Goal: Task Accomplishment & Management: Manage account settings

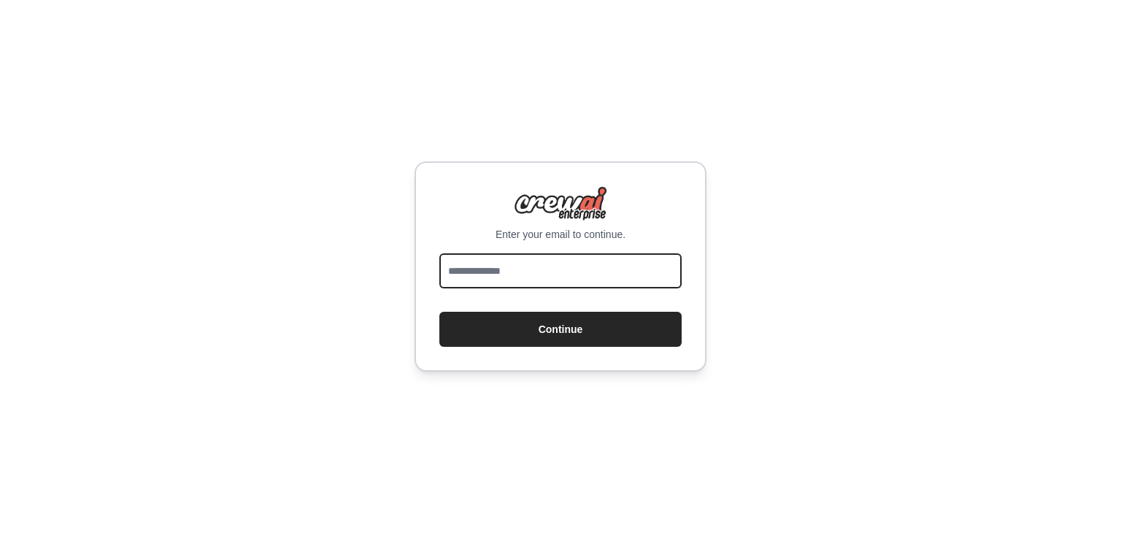
click at [622, 281] on input "email" at bounding box center [560, 270] width 242 height 35
paste input "**********"
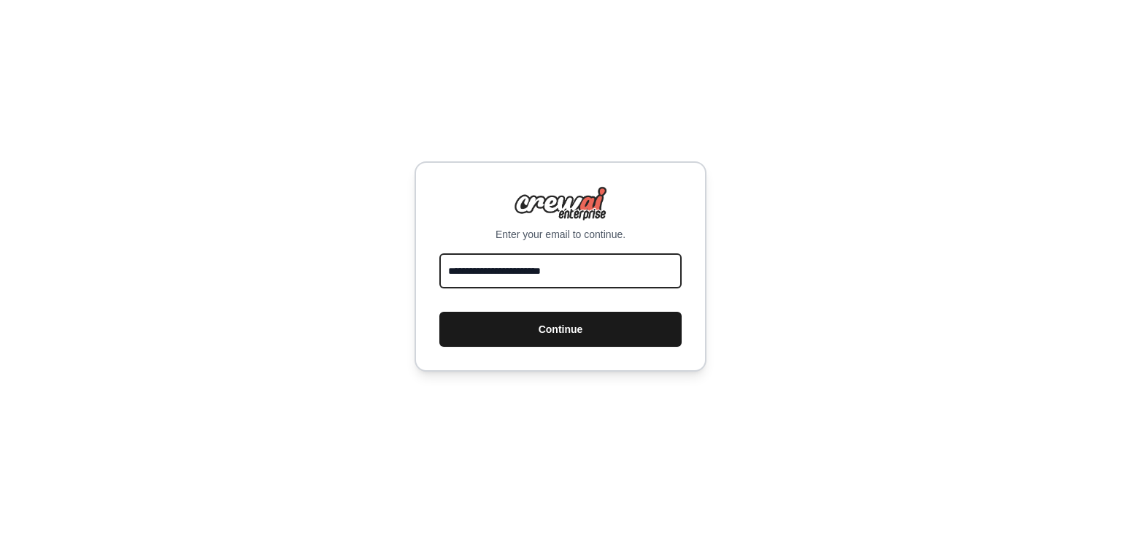
type input "**********"
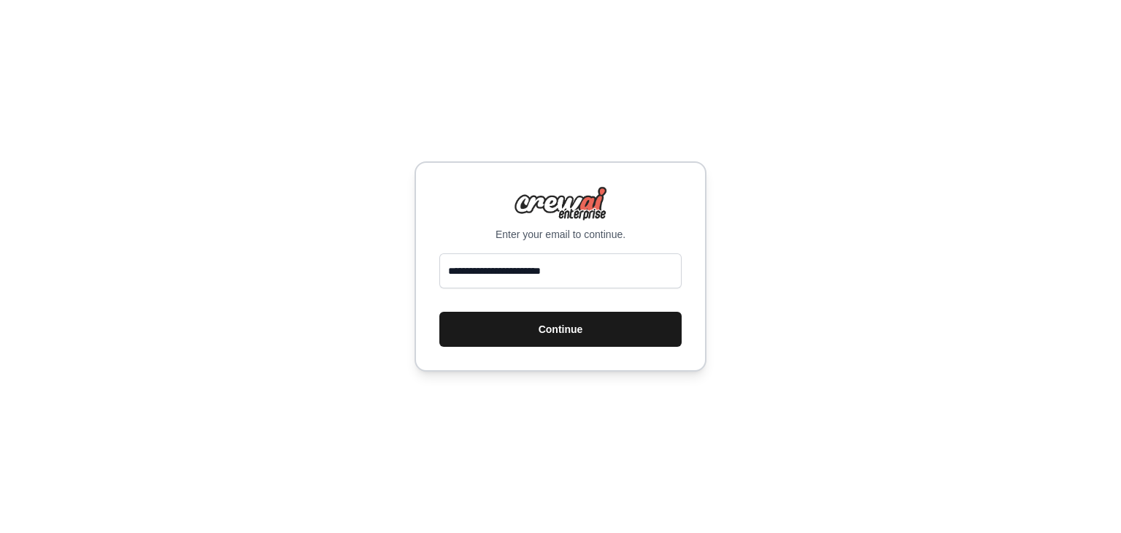
click at [582, 327] on button "Continue" at bounding box center [560, 329] width 242 height 35
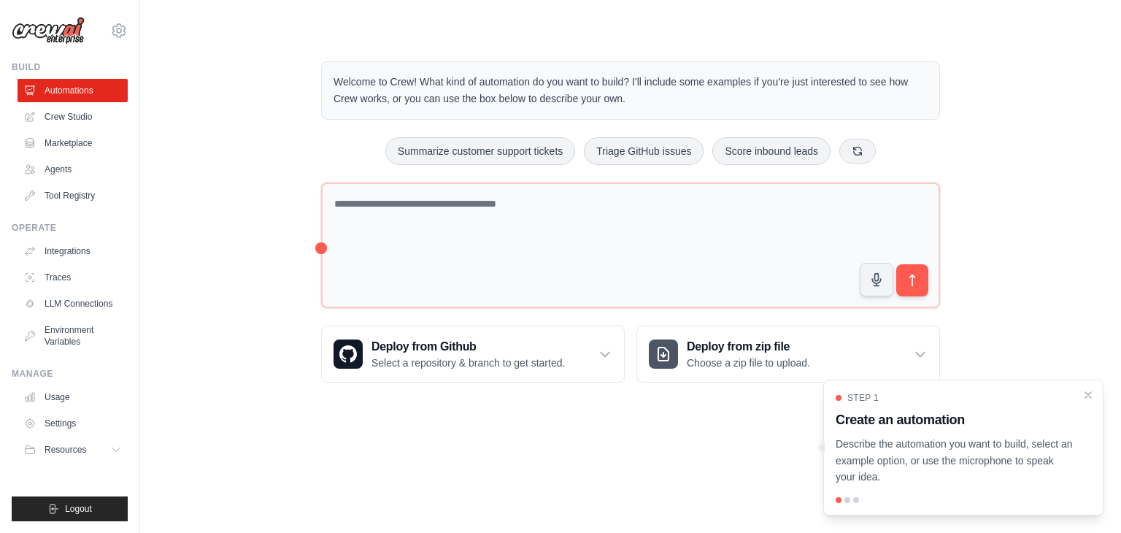
click at [266, 106] on div "Welcome to Crew! What kind of automation do you want to build? I'll include som…" at bounding box center [630, 222] width 934 height 368
click at [82, 122] on link "Crew Studio" at bounding box center [74, 116] width 110 height 23
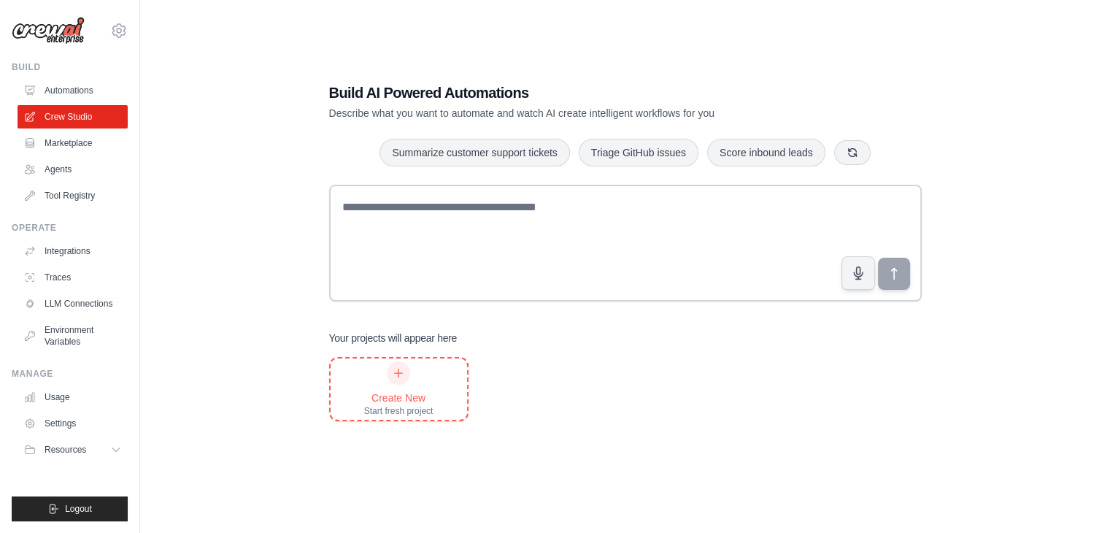
click at [429, 398] on div "Create New" at bounding box center [398, 397] width 69 height 15
click at [86, 339] on link "Environment Variables" at bounding box center [74, 335] width 110 height 35
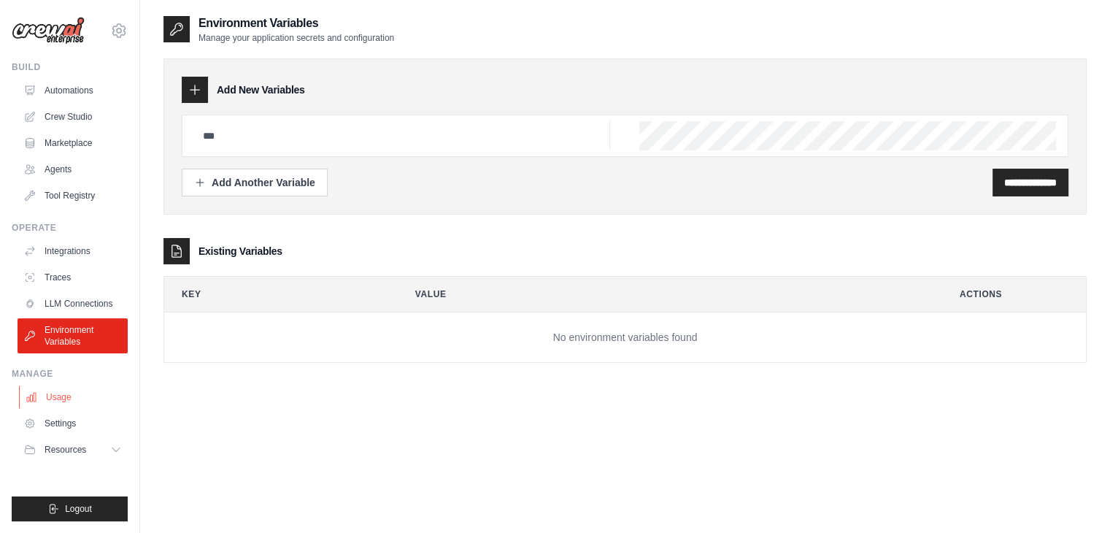
click at [64, 396] on link "Usage" at bounding box center [74, 396] width 110 height 23
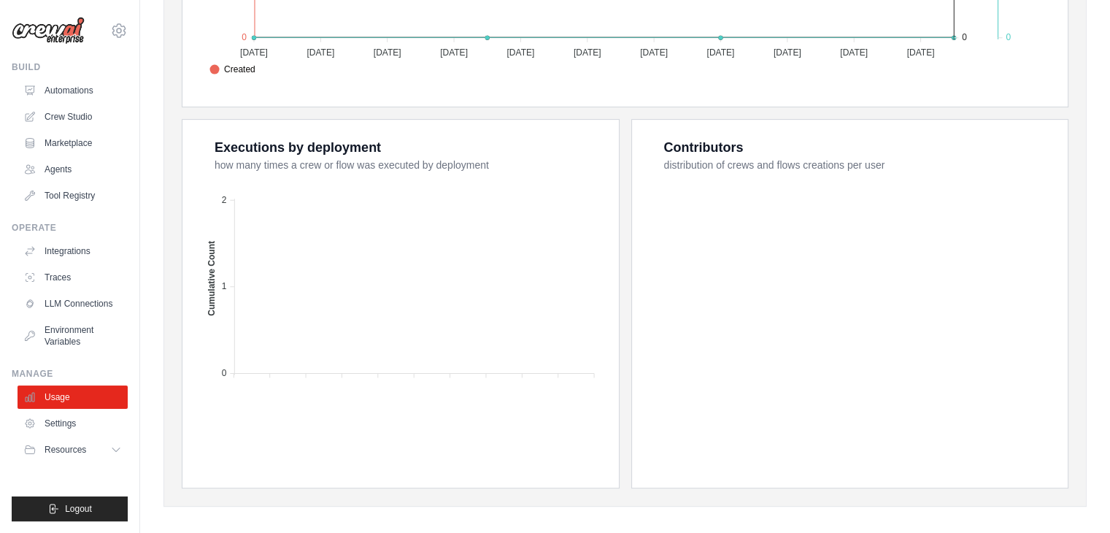
scroll to position [523, 0]
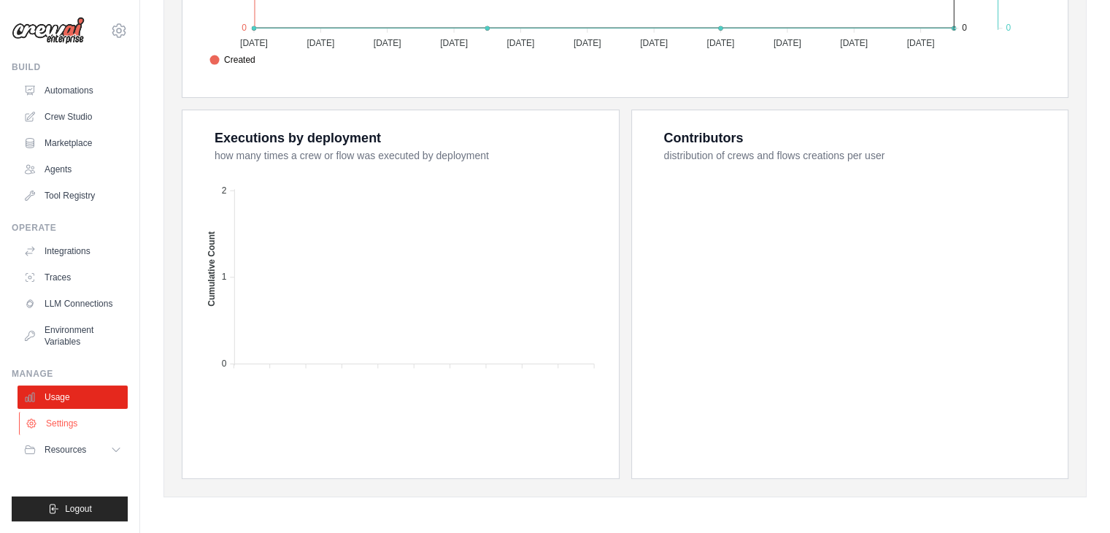
click at [97, 418] on link "Settings" at bounding box center [74, 423] width 110 height 23
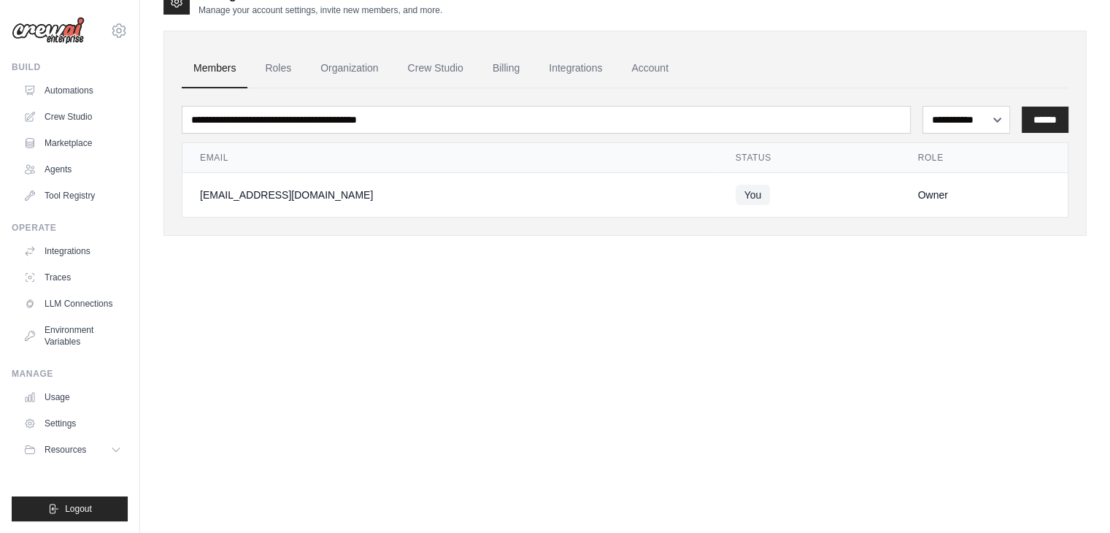
scroll to position [29, 0]
click at [496, 69] on link "Billing" at bounding box center [506, 66] width 50 height 39
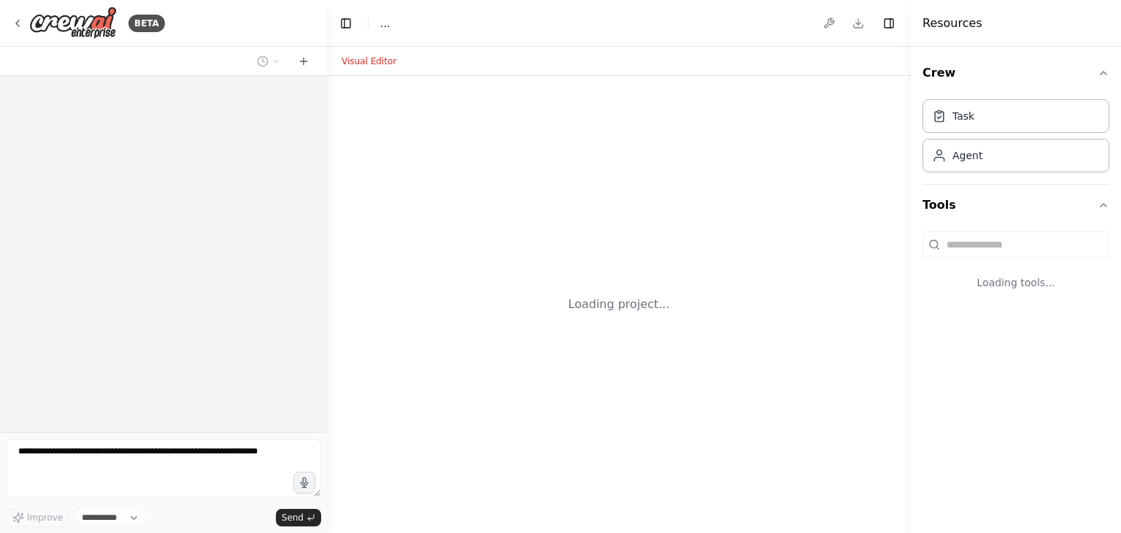
select select "****"
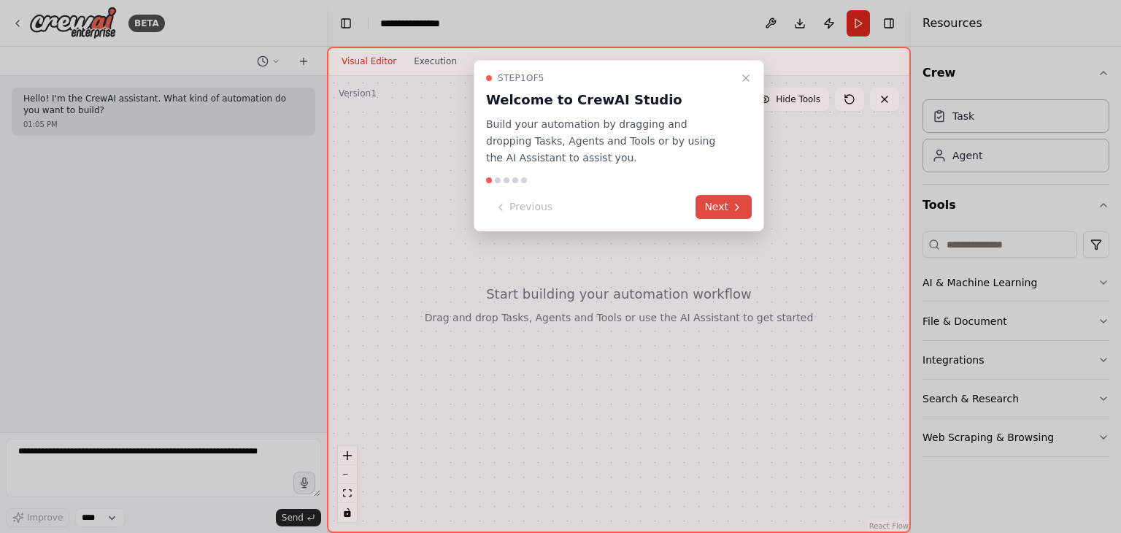
click at [704, 211] on button "Next" at bounding box center [723, 207] width 56 height 24
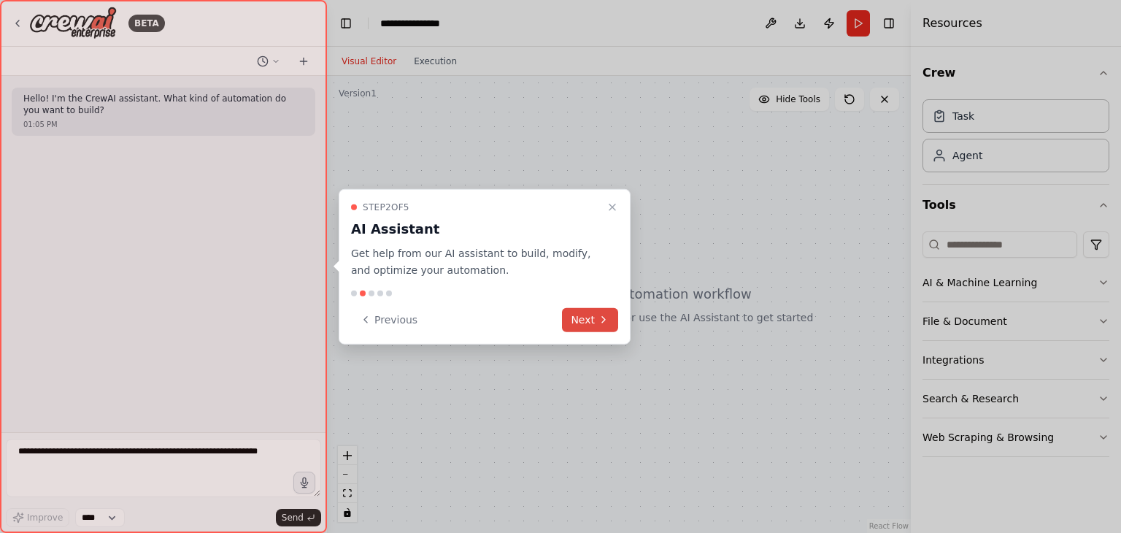
click at [587, 317] on button "Next" at bounding box center [590, 319] width 56 height 24
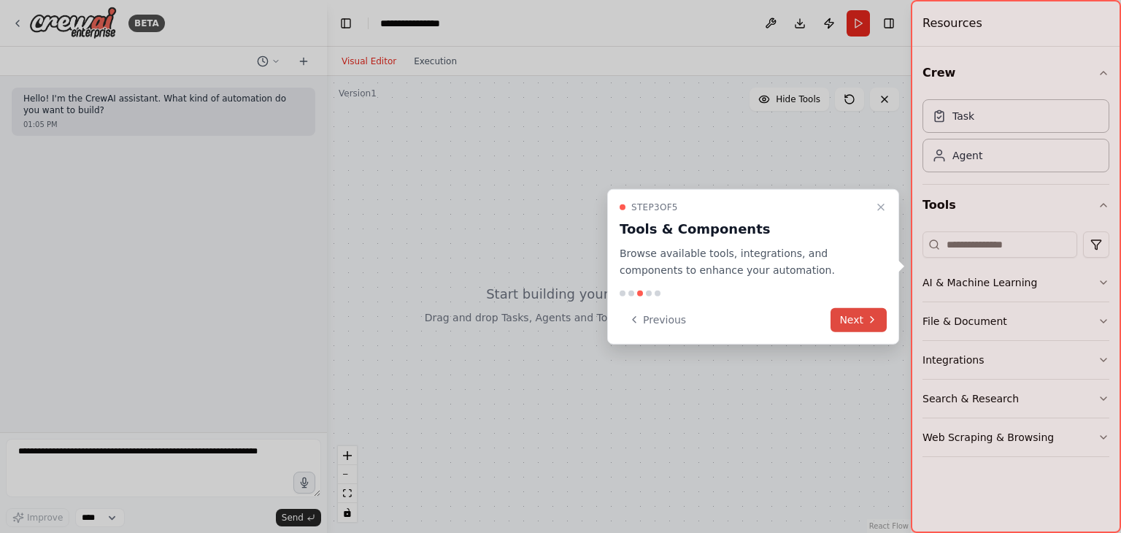
click at [855, 317] on button "Next" at bounding box center [858, 319] width 56 height 24
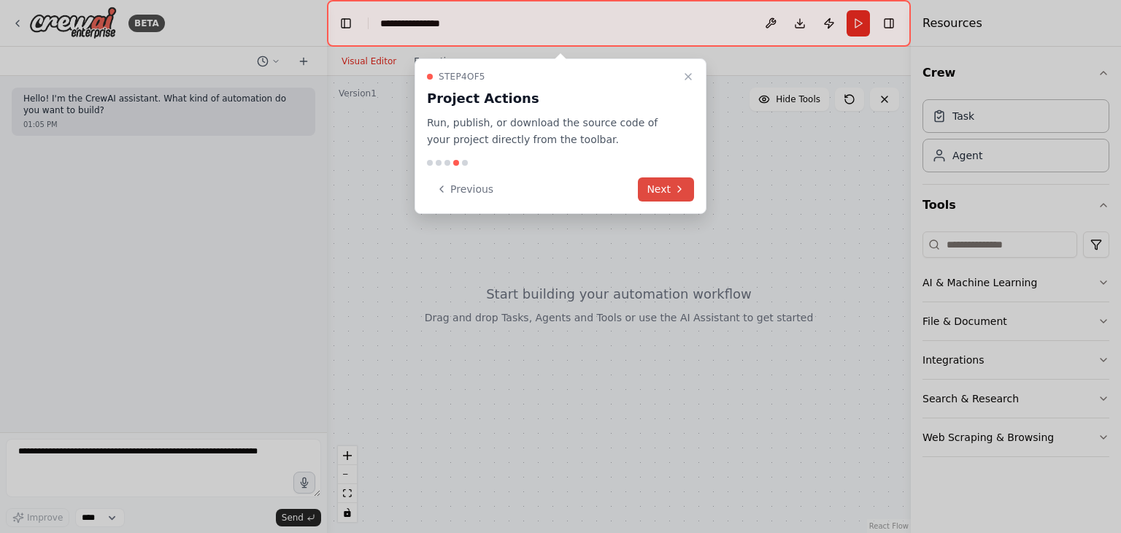
click at [666, 185] on button "Next" at bounding box center [666, 189] width 56 height 24
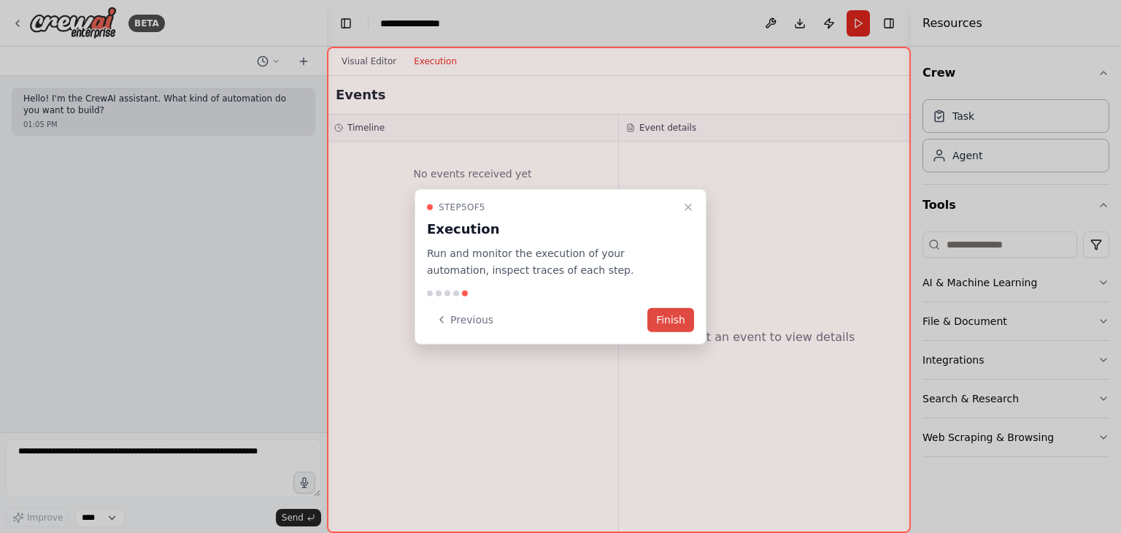
click at [677, 323] on button "Finish" at bounding box center [670, 319] width 47 height 24
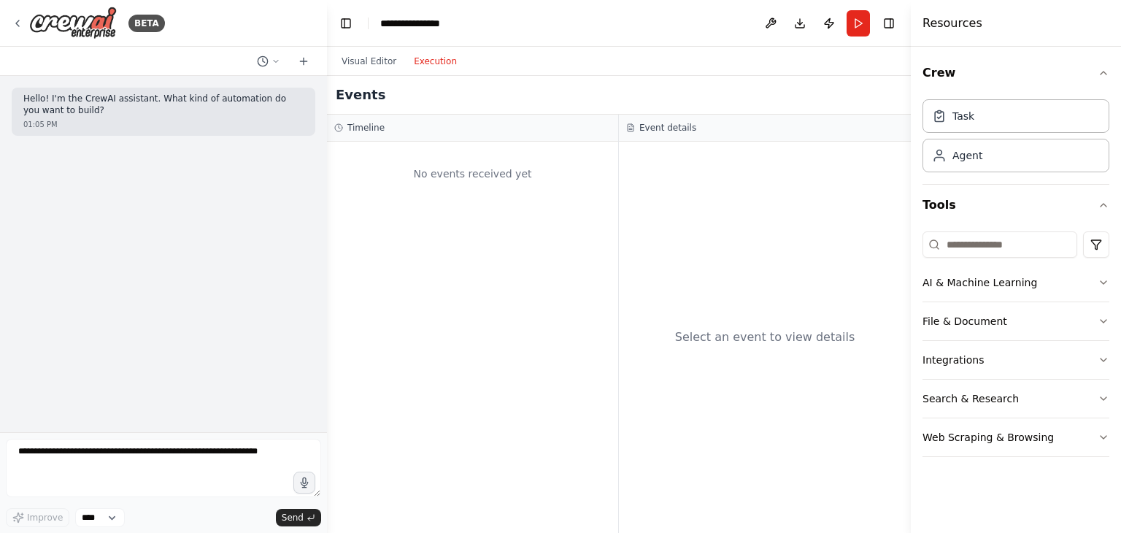
click at [417, 58] on button "Execution" at bounding box center [435, 62] width 61 height 18
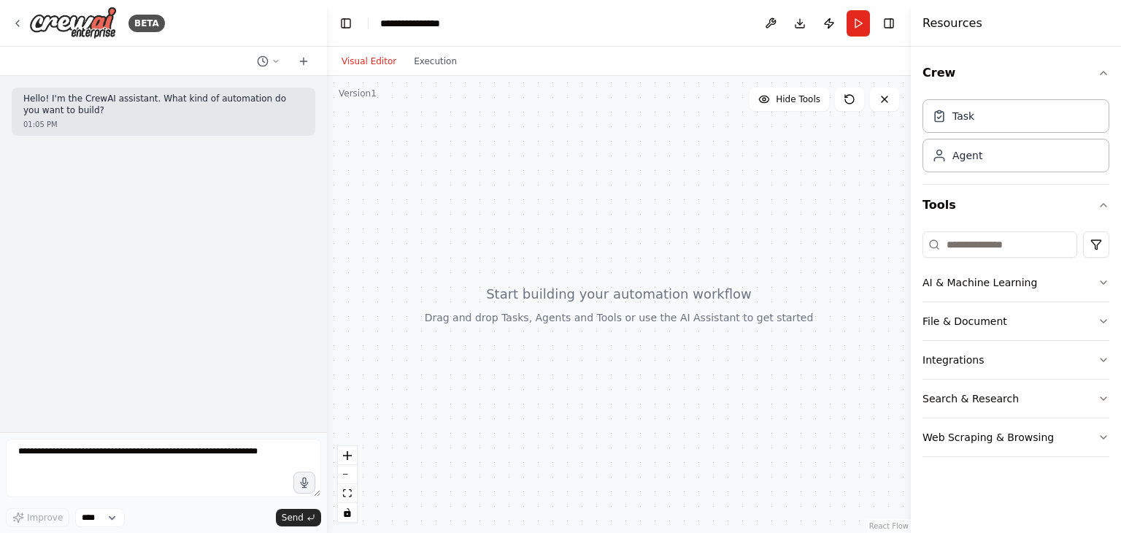
click at [383, 61] on button "Visual Editor" at bounding box center [369, 62] width 72 height 18
click at [465, 180] on div at bounding box center [619, 304] width 584 height 457
click at [544, 313] on div at bounding box center [619, 304] width 584 height 457
click at [344, 457] on icon "zoom in" at bounding box center [347, 455] width 9 height 9
click at [350, 458] on icon "zoom in" at bounding box center [347, 455] width 9 height 9
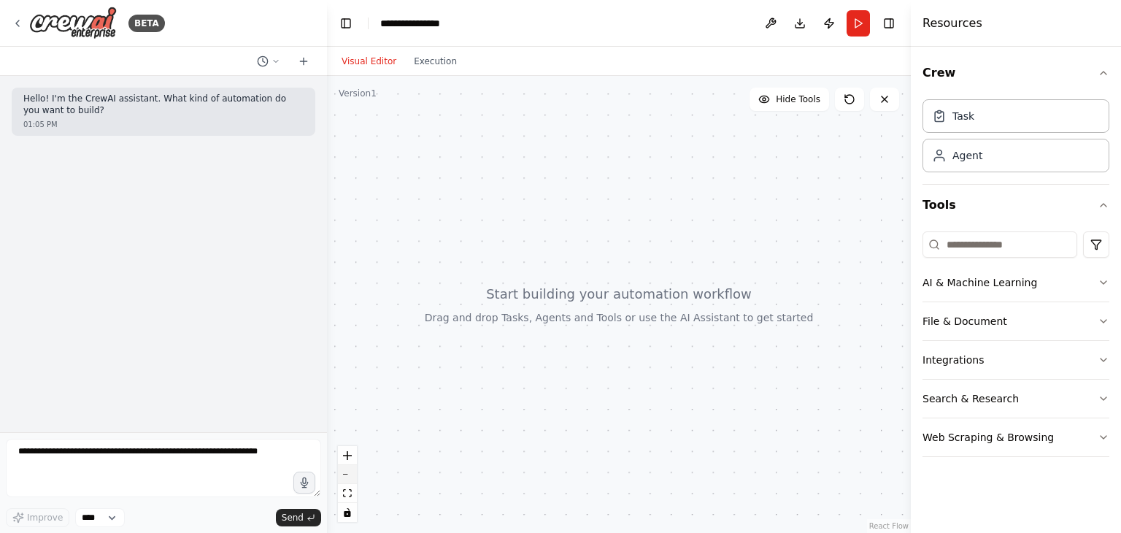
click at [347, 474] on icon "zoom out" at bounding box center [347, 474] width 9 height 1
click at [350, 460] on button "zoom in" at bounding box center [347, 455] width 19 height 19
click at [976, 109] on div "Task" at bounding box center [1015, 116] width 187 height 34
click at [967, 161] on div "Agent" at bounding box center [1015, 155] width 187 height 34
click at [802, 20] on button "Download" at bounding box center [799, 23] width 23 height 26
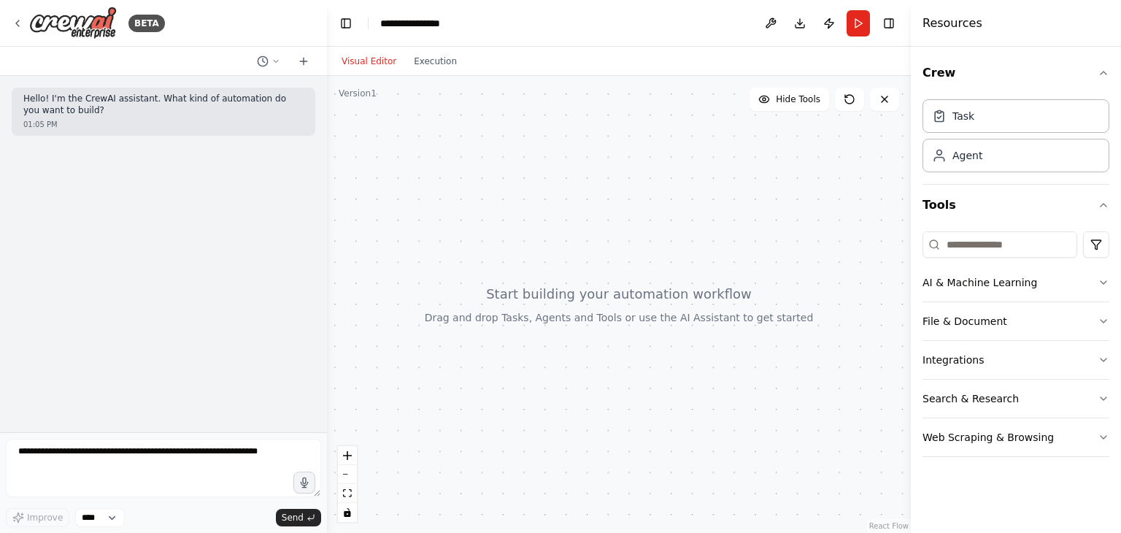
click at [733, 188] on div at bounding box center [619, 304] width 584 height 457
click at [39, 24] on img at bounding box center [73, 23] width 88 height 33
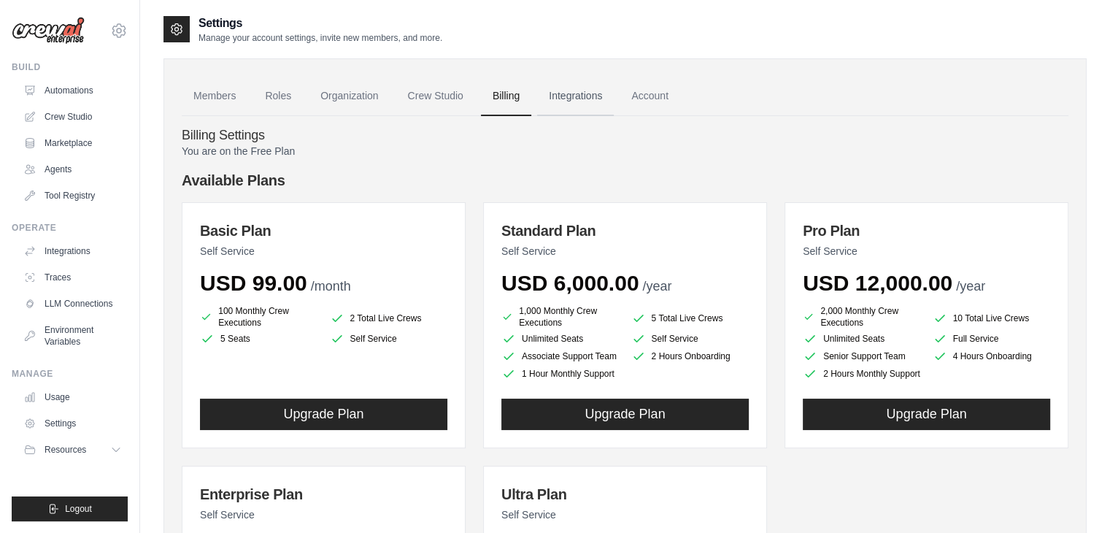
click at [596, 99] on link "Integrations" at bounding box center [575, 96] width 77 height 39
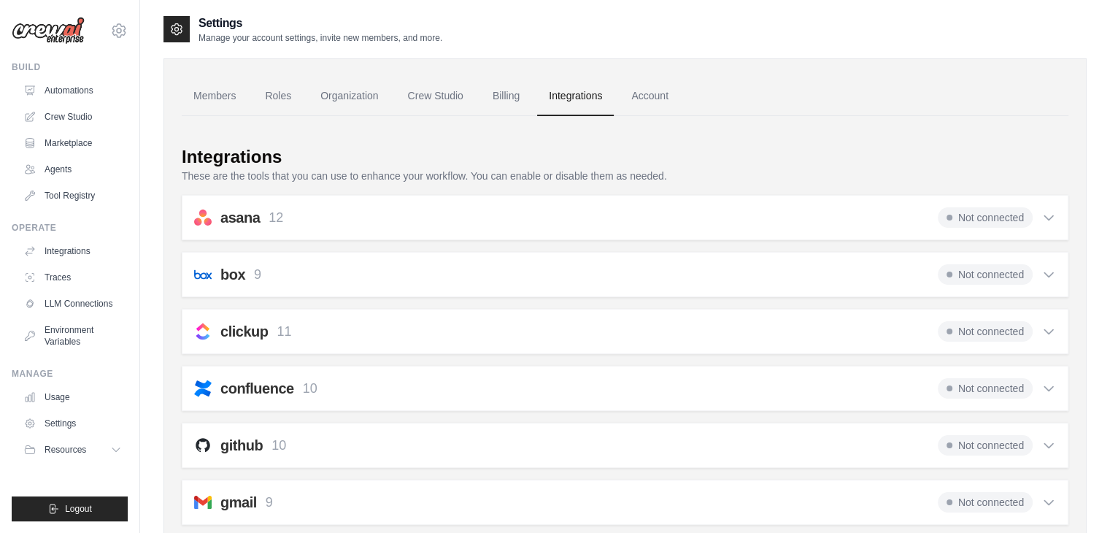
click at [457, 100] on link "Crew Studio" at bounding box center [435, 96] width 79 height 39
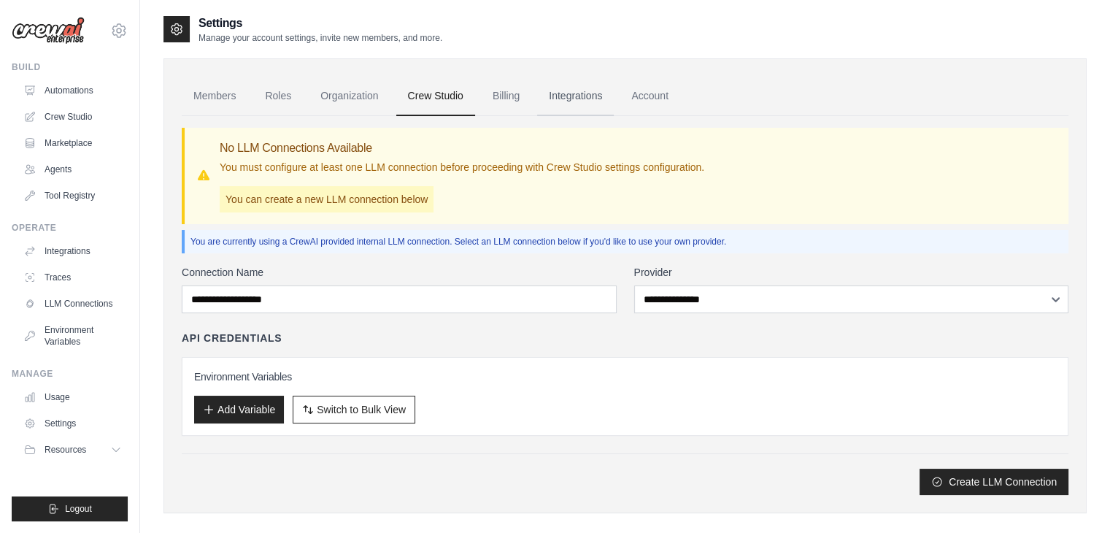
click at [556, 101] on link "Integrations" at bounding box center [575, 96] width 77 height 39
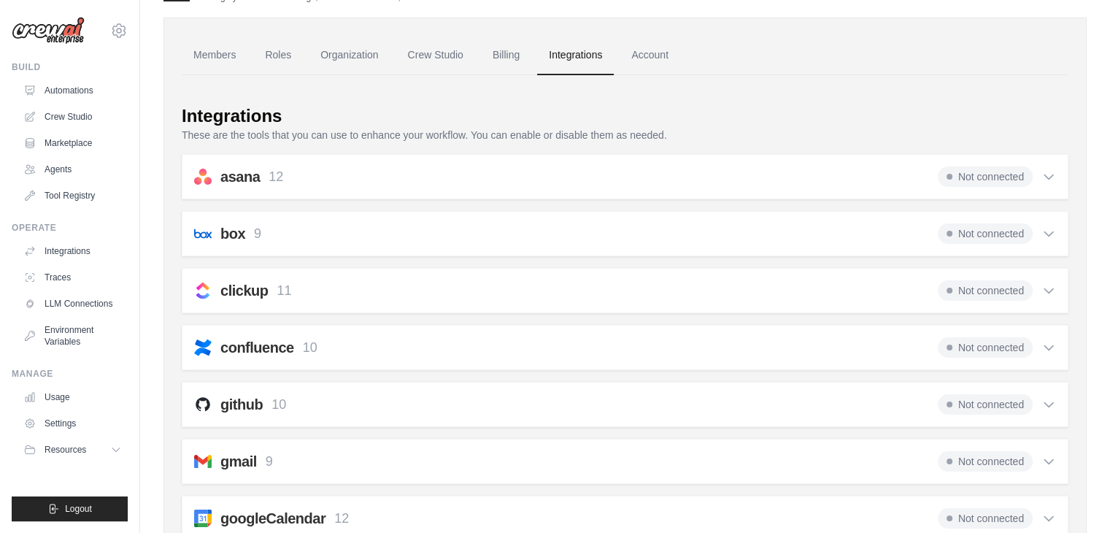
scroll to position [146, 0]
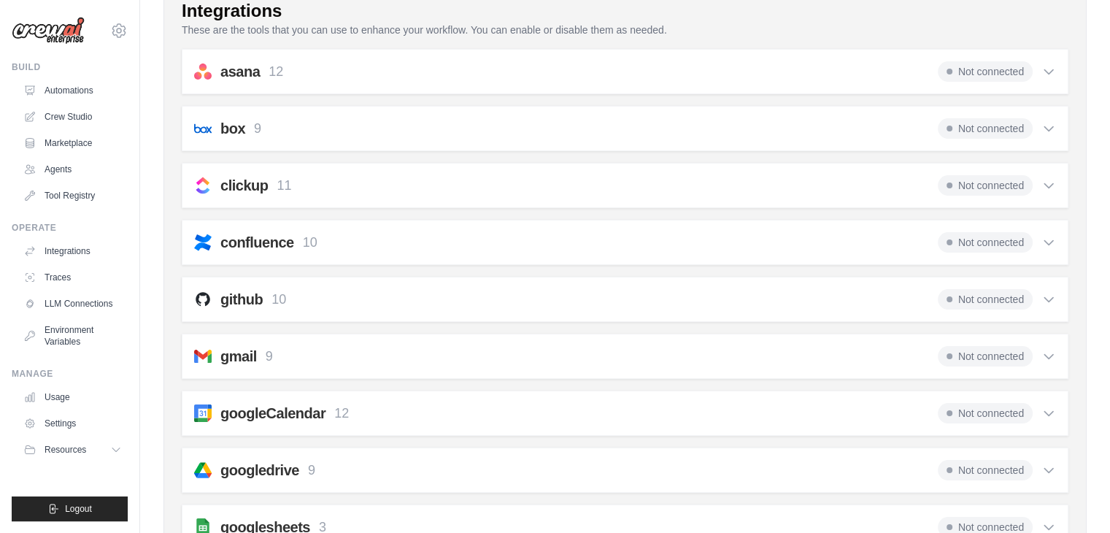
click at [476, 180] on div "clickup 11 Not connected" at bounding box center [625, 185] width 862 height 20
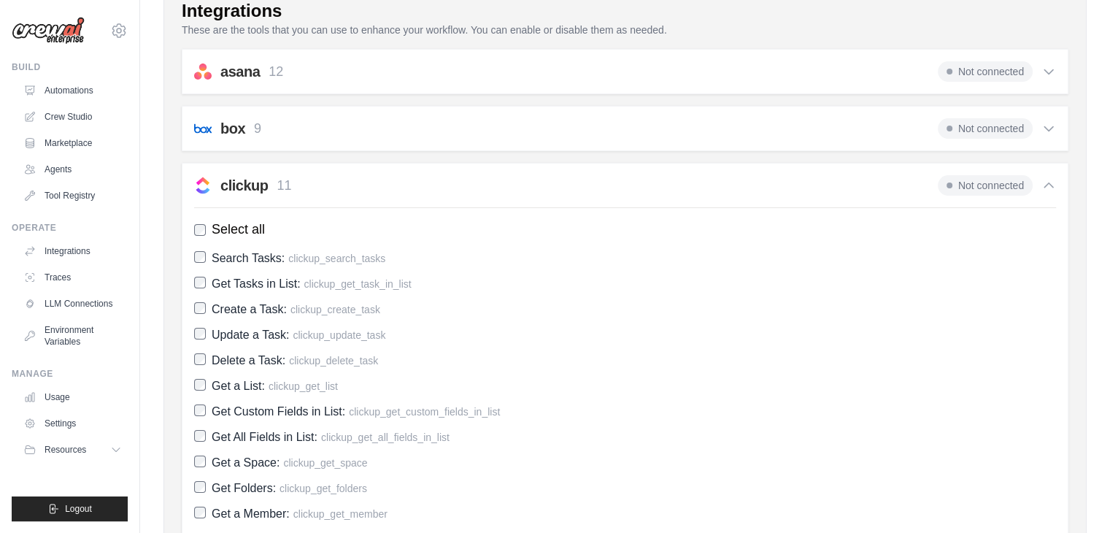
click at [476, 180] on div "clickup 11 Not connected" at bounding box center [625, 185] width 862 height 20
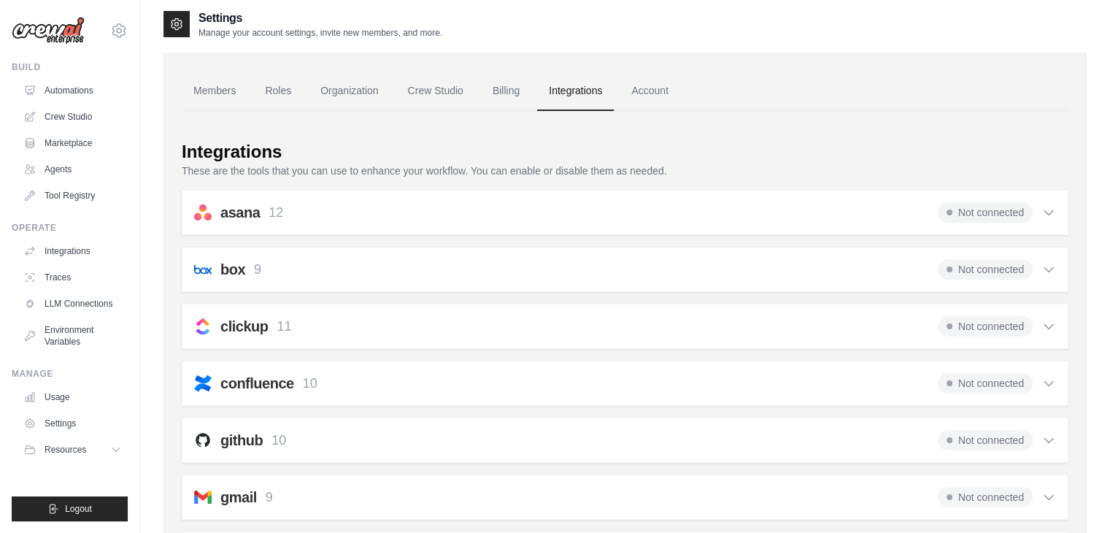
scroll to position [0, 0]
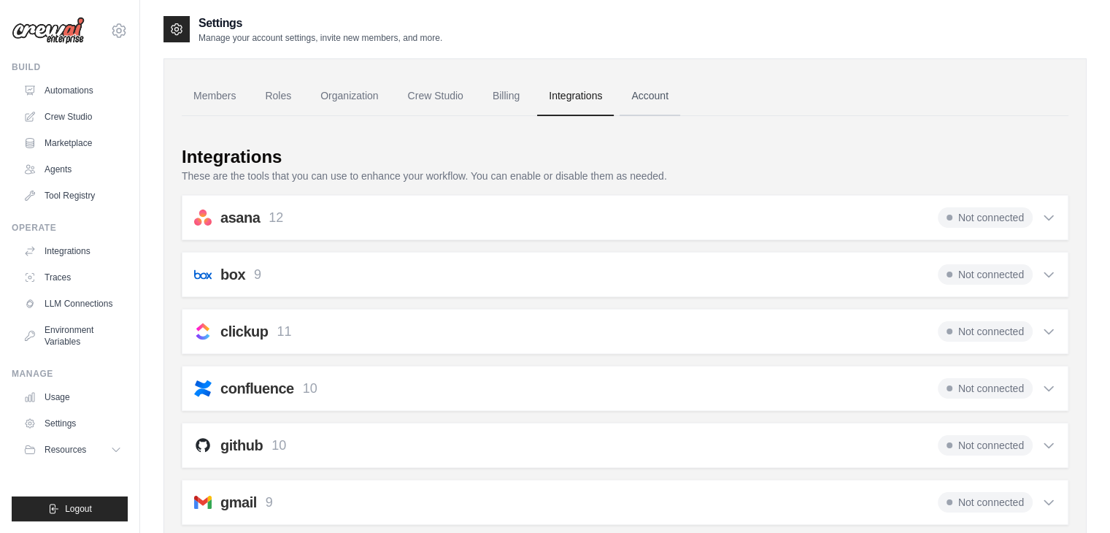
click at [631, 107] on link "Account" at bounding box center [650, 96] width 61 height 39
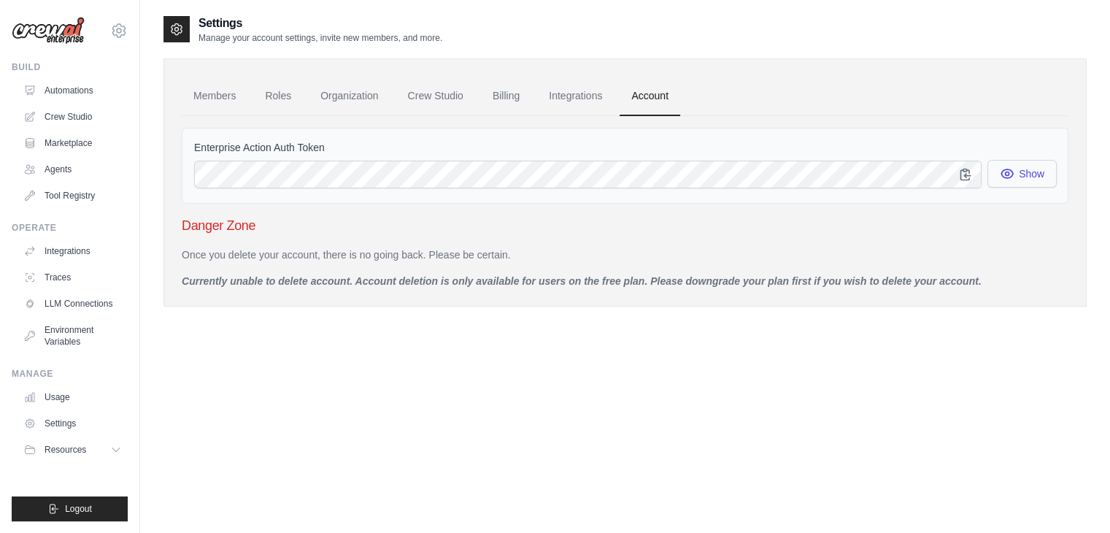
click at [1014, 173] on button "Show" at bounding box center [1021, 174] width 69 height 28
click at [967, 174] on icon "button" at bounding box center [964, 174] width 9 height 11
drag, startPoint x: 193, startPoint y: 147, endPoint x: 339, endPoint y: 150, distance: 145.3
click at [339, 150] on label "Enterprise Action Auth Token" at bounding box center [625, 147] width 862 height 15
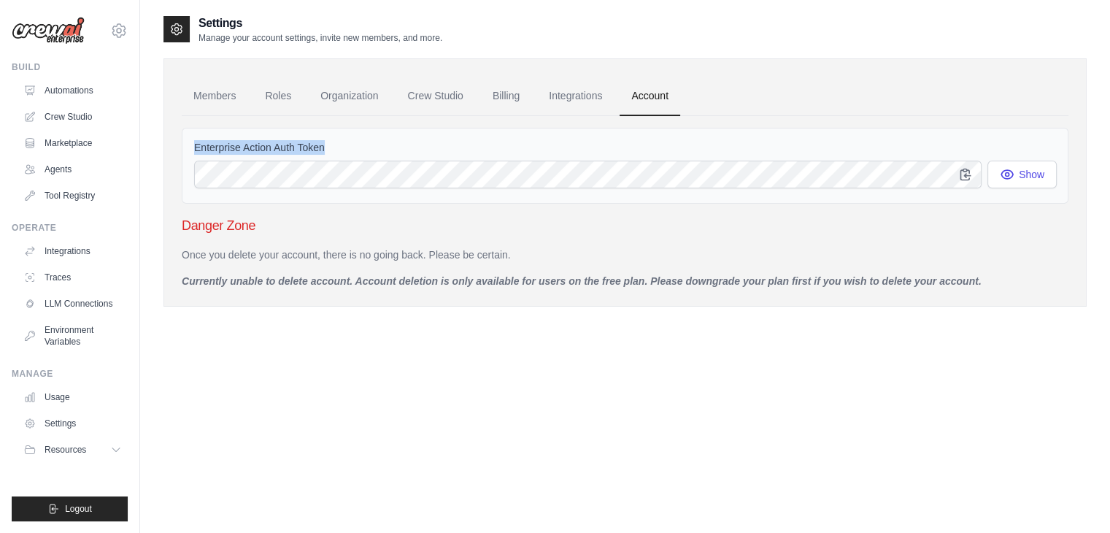
copy label "Enterprise Action Auth Token"
click at [339, 349] on div "Settings Manage your account settings, invite new members, and more. Members Ro…" at bounding box center [624, 281] width 923 height 533
click at [347, 98] on link "Organization" at bounding box center [349, 96] width 81 height 39
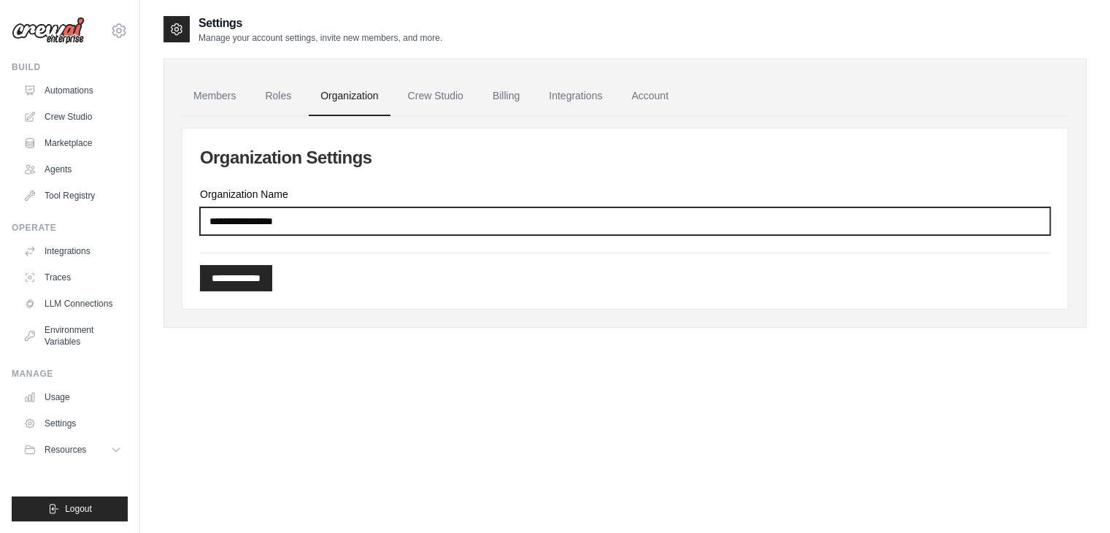
click at [324, 218] on input "Organization Name" at bounding box center [625, 221] width 850 height 28
type input "*****"
click at [200, 265] on input "**********" at bounding box center [236, 278] width 72 height 26
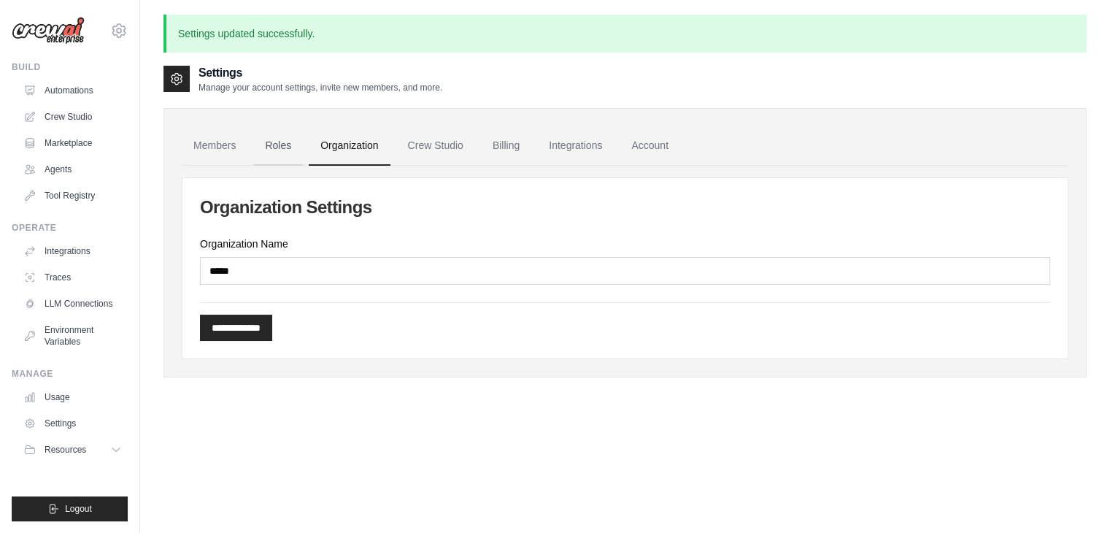
click at [277, 134] on link "Roles" at bounding box center [278, 145] width 50 height 39
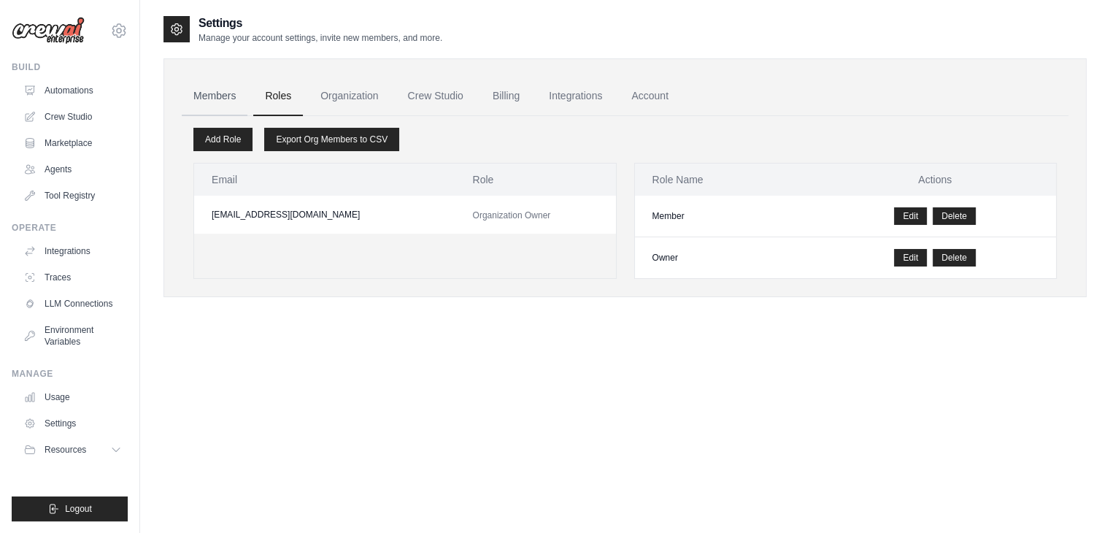
click at [208, 99] on link "Members" at bounding box center [215, 96] width 66 height 39
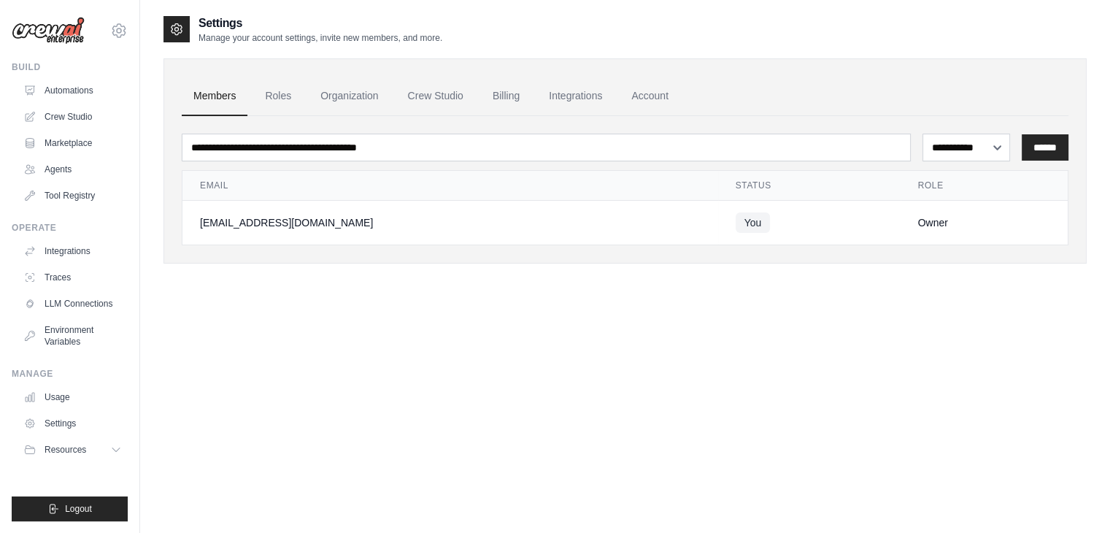
click at [417, 313] on div "**********" at bounding box center [624, 281] width 923 height 533
click at [55, 309] on link "LLM Connections" at bounding box center [74, 303] width 110 height 23
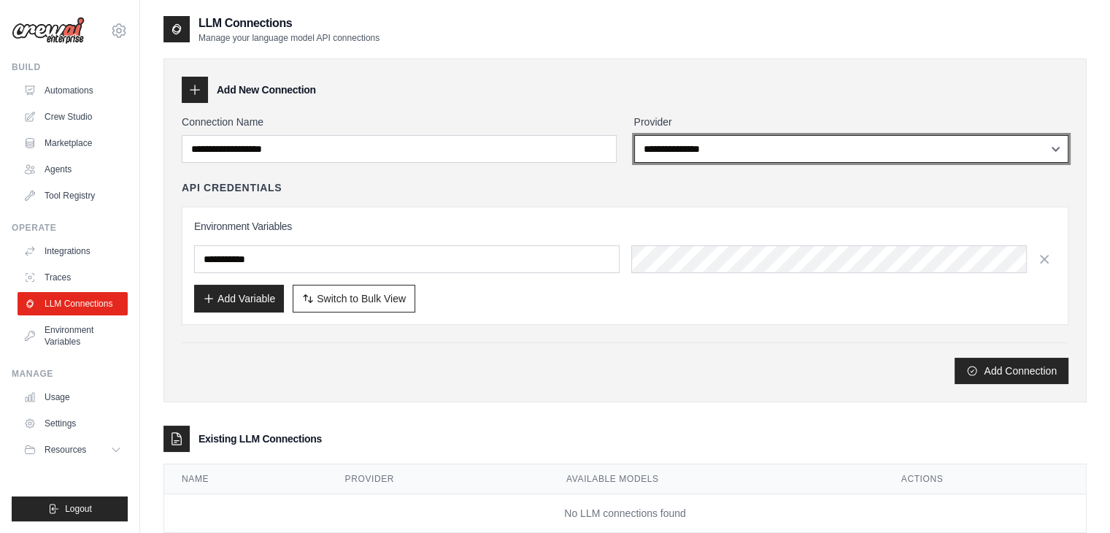
click at [714, 150] on select "**********" at bounding box center [851, 149] width 435 height 28
select select "******"
click at [634, 135] on select "**********" at bounding box center [851, 149] width 435 height 28
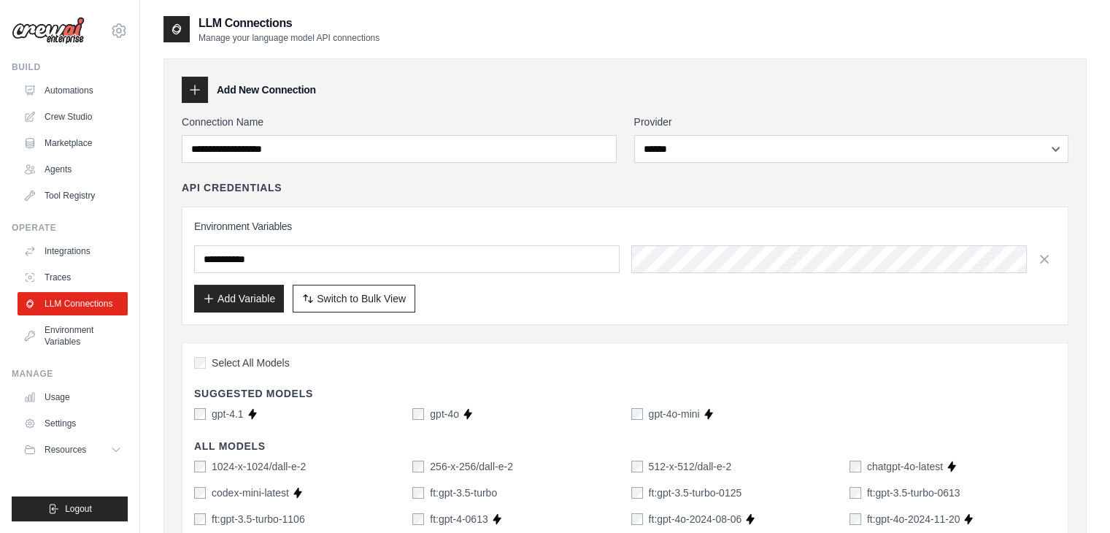
click at [496, 216] on div "Environment Variables Add Variable Switch to Bulk View Switch to Table View" at bounding box center [625, 266] width 887 height 118
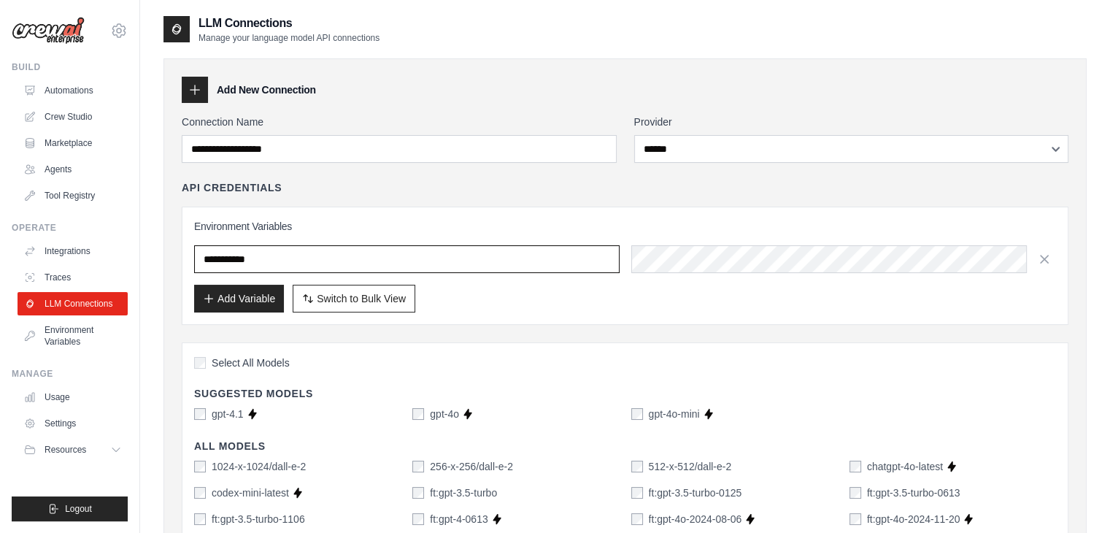
click at [461, 261] on input "text" at bounding box center [406, 259] width 425 height 28
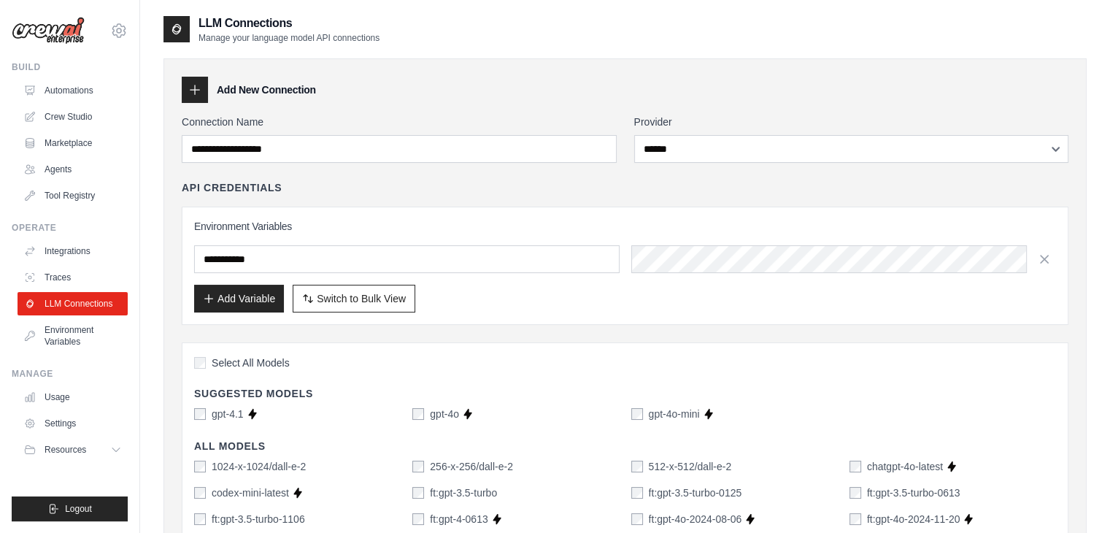
click at [445, 215] on div "Environment Variables Add Variable Switch to Bulk View Switch to Table View" at bounding box center [625, 266] width 887 height 118
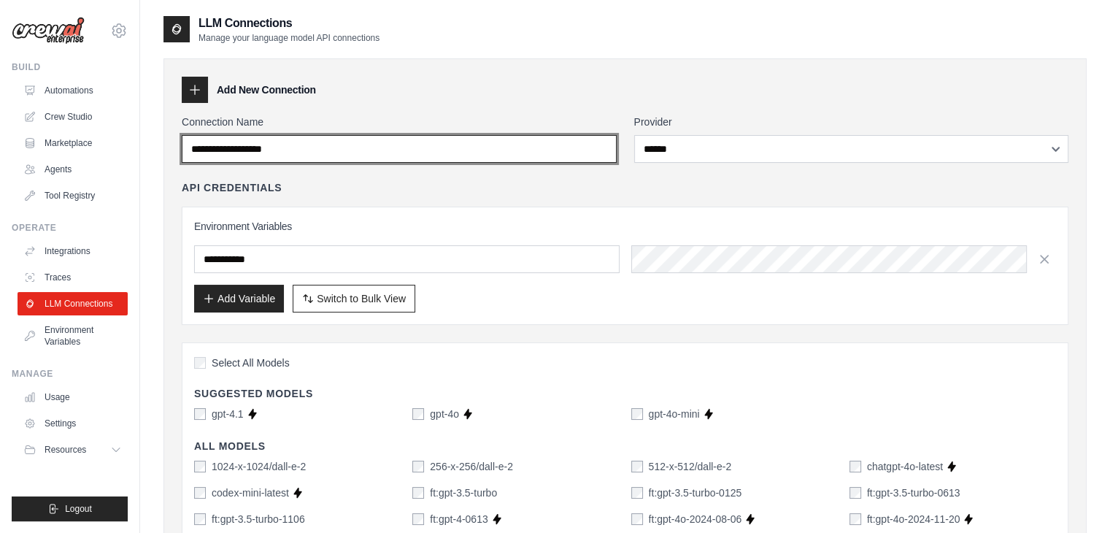
click at [579, 146] on input "Connection Name" at bounding box center [399, 149] width 435 height 28
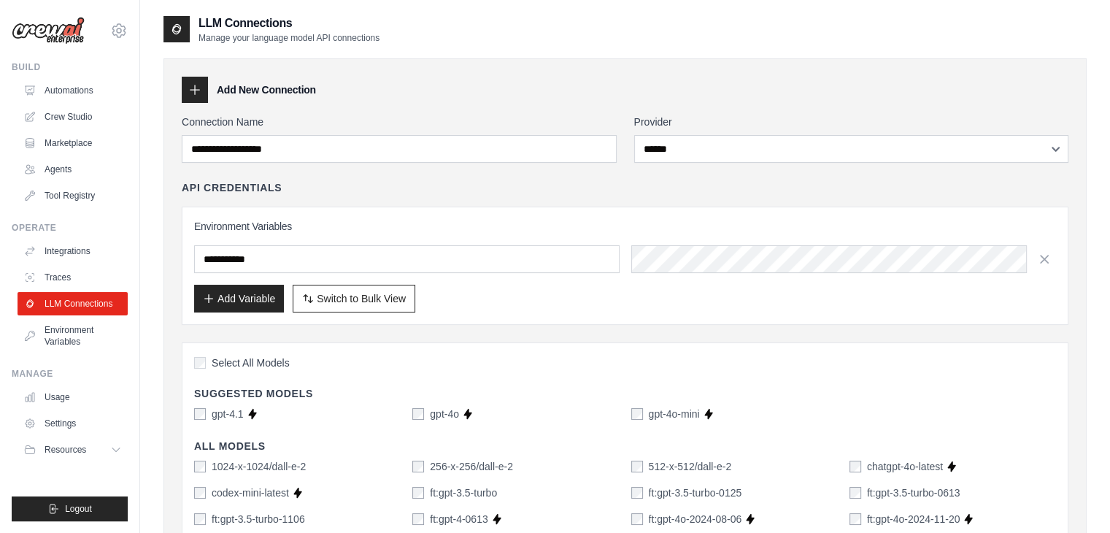
click at [552, 213] on div "Environment Variables Add Variable Switch to Bulk View Switch to Table View" at bounding box center [625, 266] width 887 height 118
click at [353, 301] on span "Switch to Bulk View" at bounding box center [361, 297] width 89 height 15
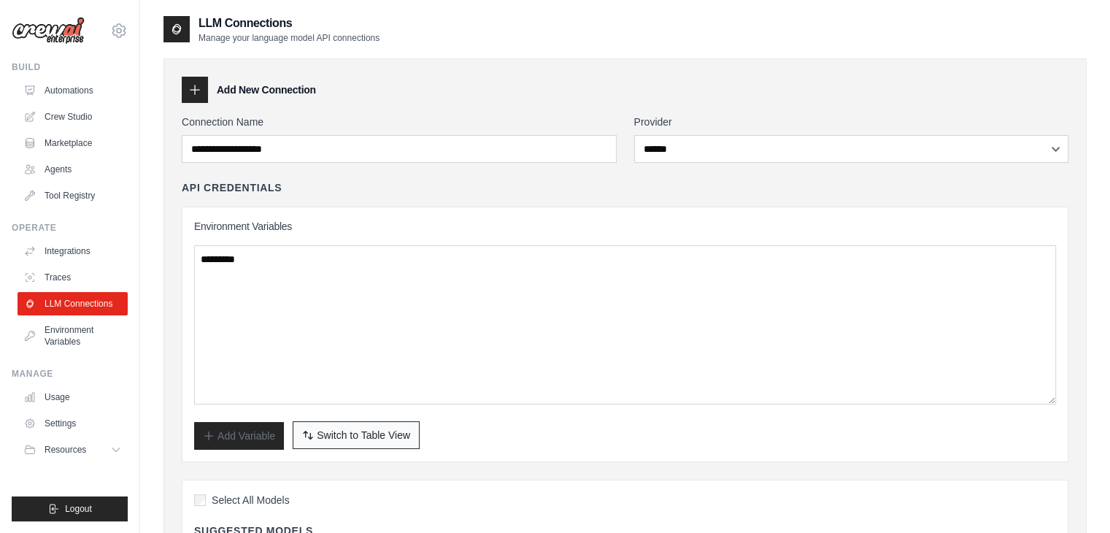
click at [338, 434] on span "Switch to Table View" at bounding box center [363, 435] width 93 height 15
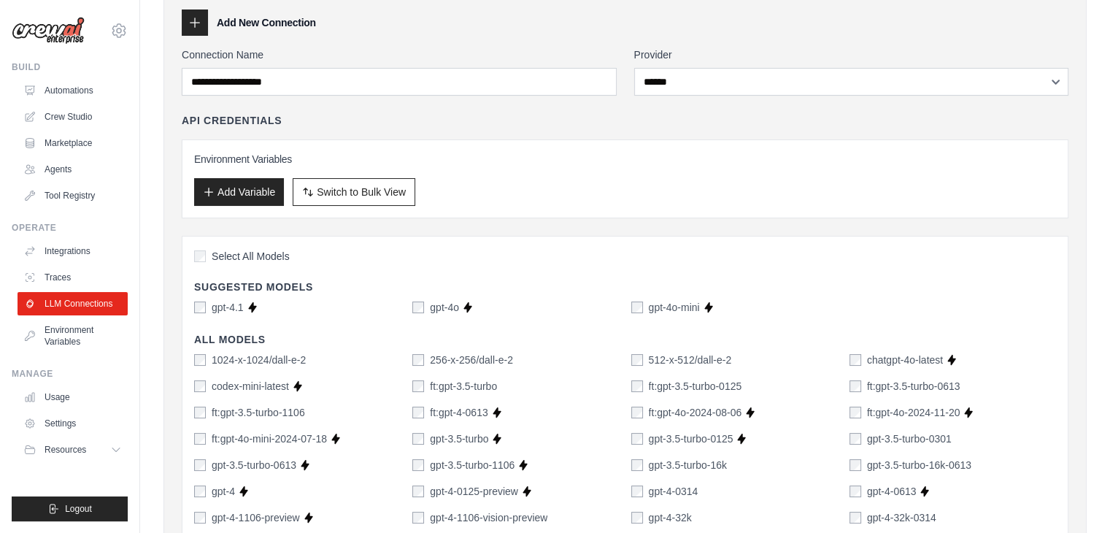
scroll to position [73, 0]
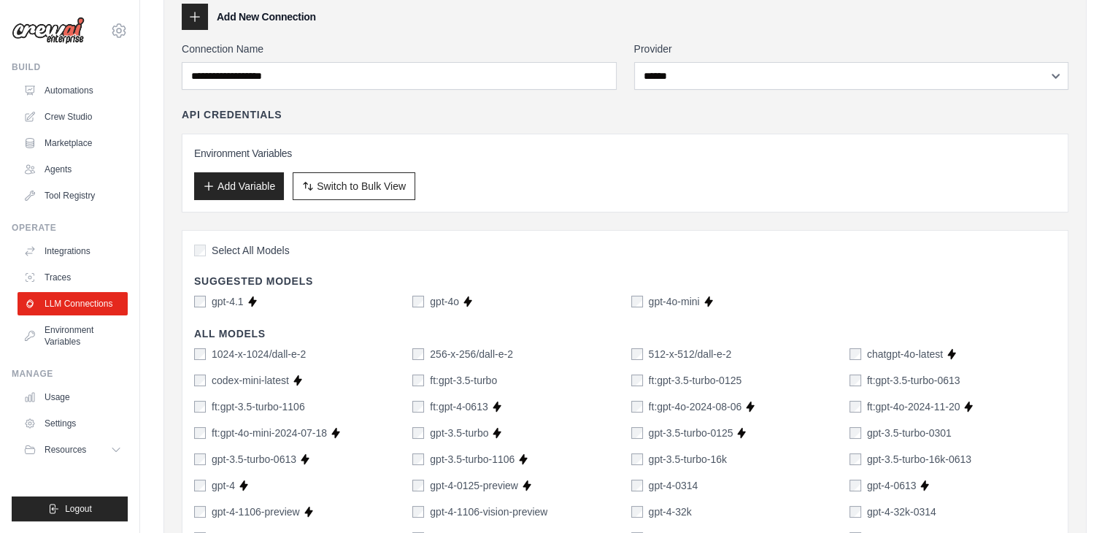
click at [646, 304] on div "gpt-4o-mini" at bounding box center [665, 301] width 69 height 15
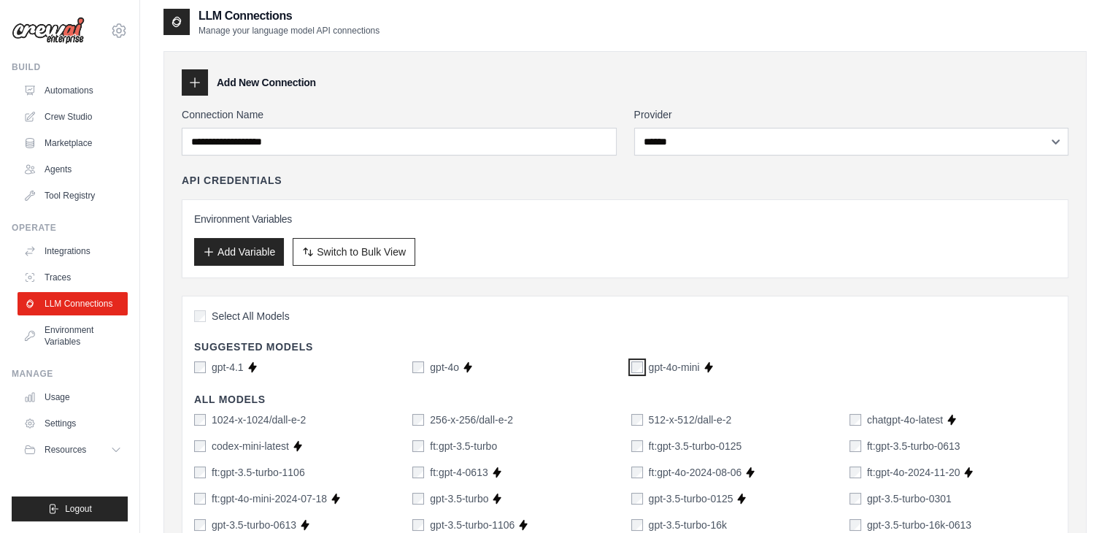
scroll to position [0, 0]
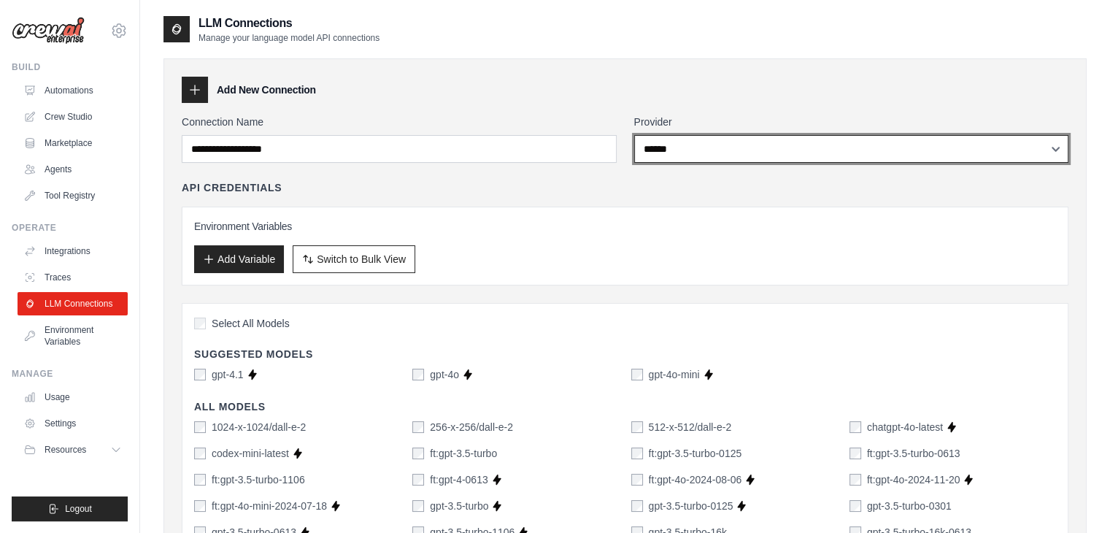
click at [777, 153] on select "**********" at bounding box center [851, 149] width 435 height 28
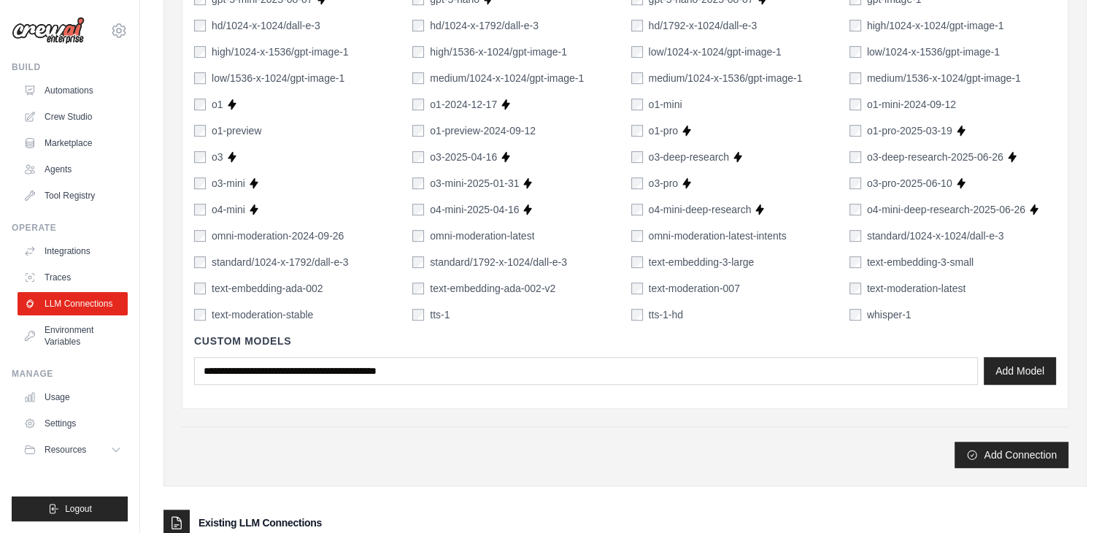
scroll to position [994, 0]
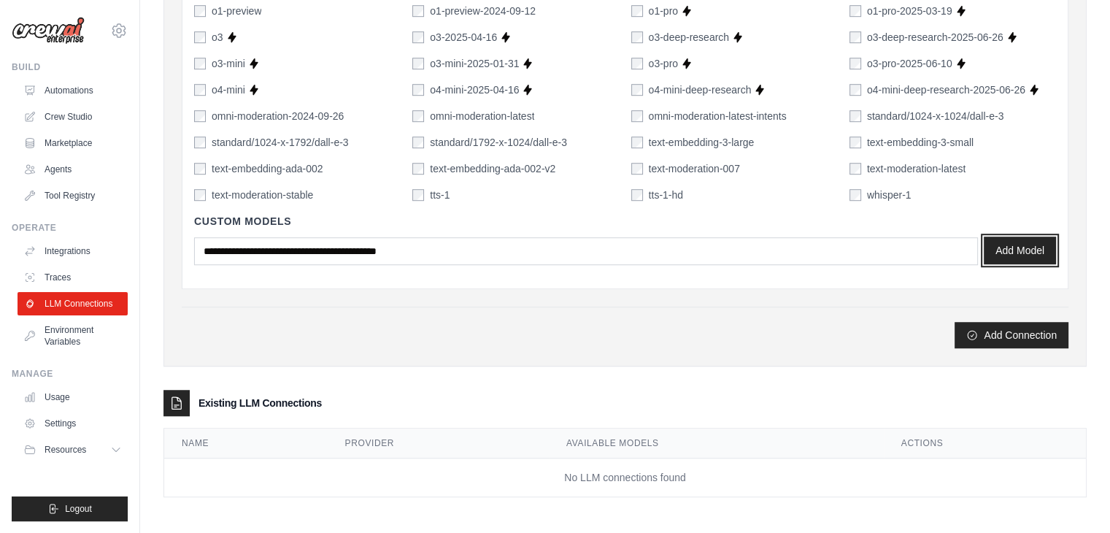
click at [1005, 249] on button "Add Model" at bounding box center [1020, 250] width 72 height 28
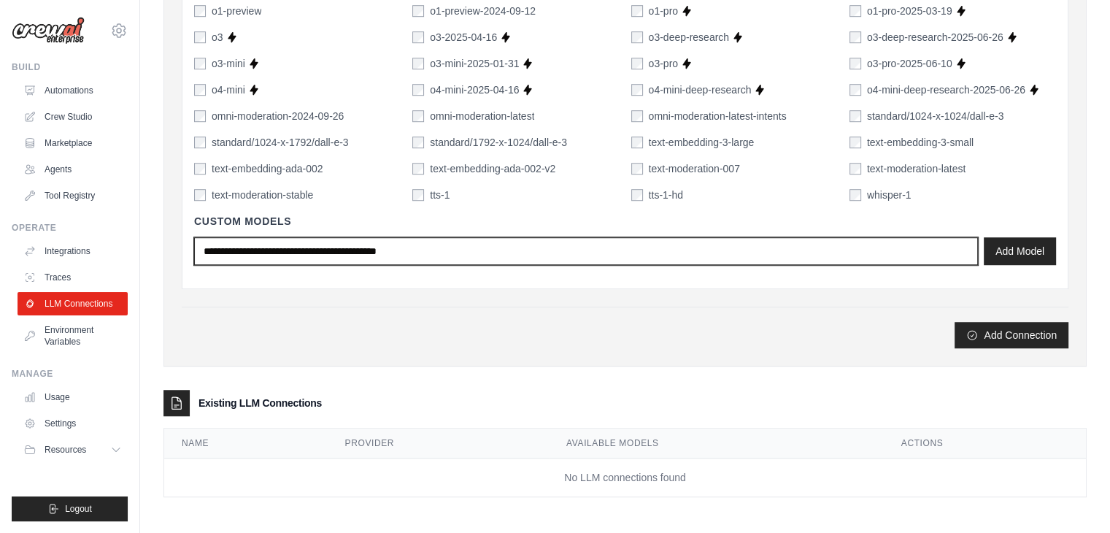
click at [506, 258] on input "text" at bounding box center [586, 251] width 784 height 28
click at [492, 250] on input "text" at bounding box center [586, 251] width 784 height 28
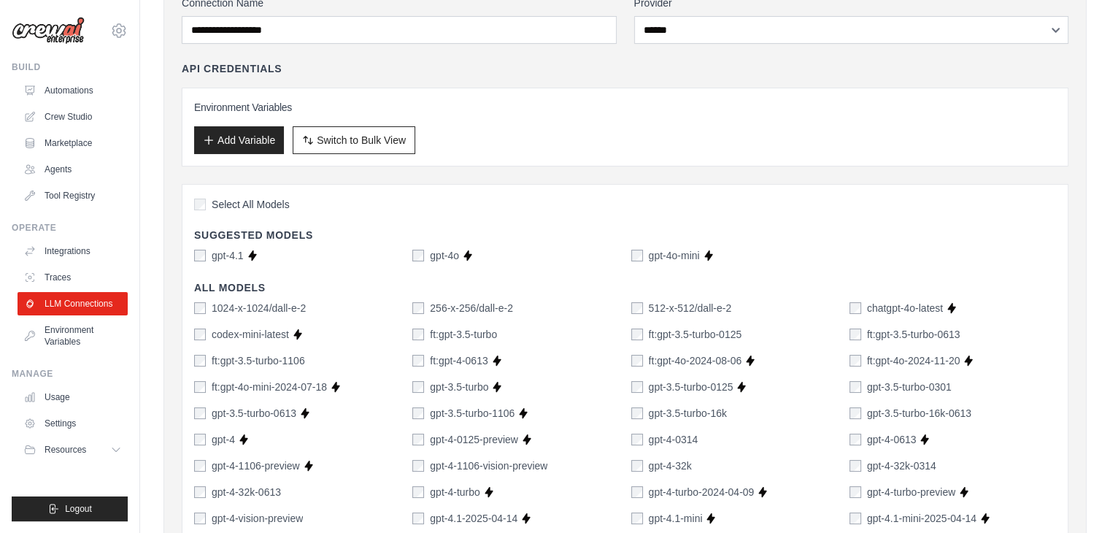
scroll to position [118, 0]
click at [642, 261] on div "gpt-4o-mini" at bounding box center [665, 256] width 69 height 15
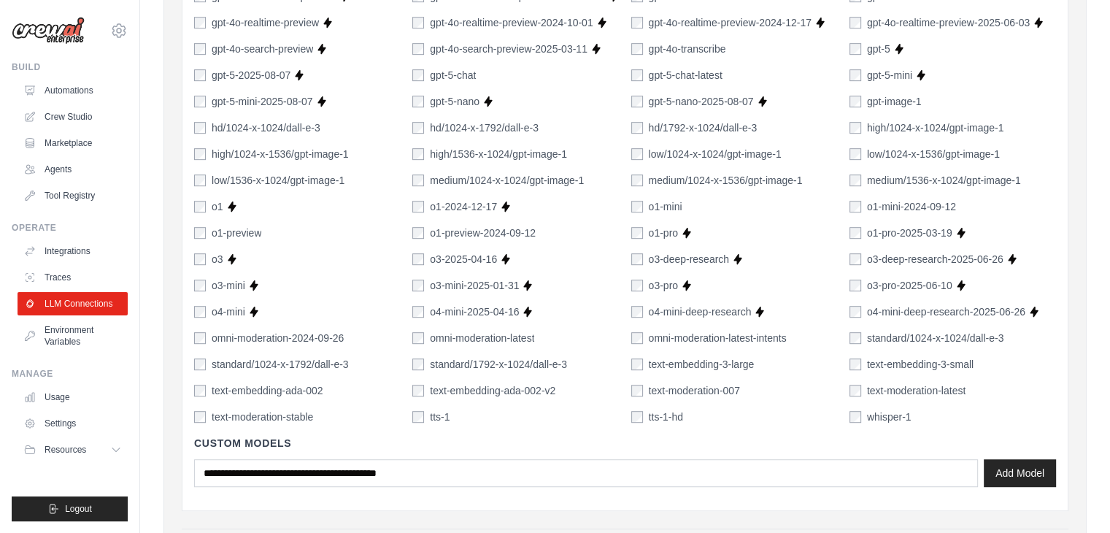
scroll to position [994, 0]
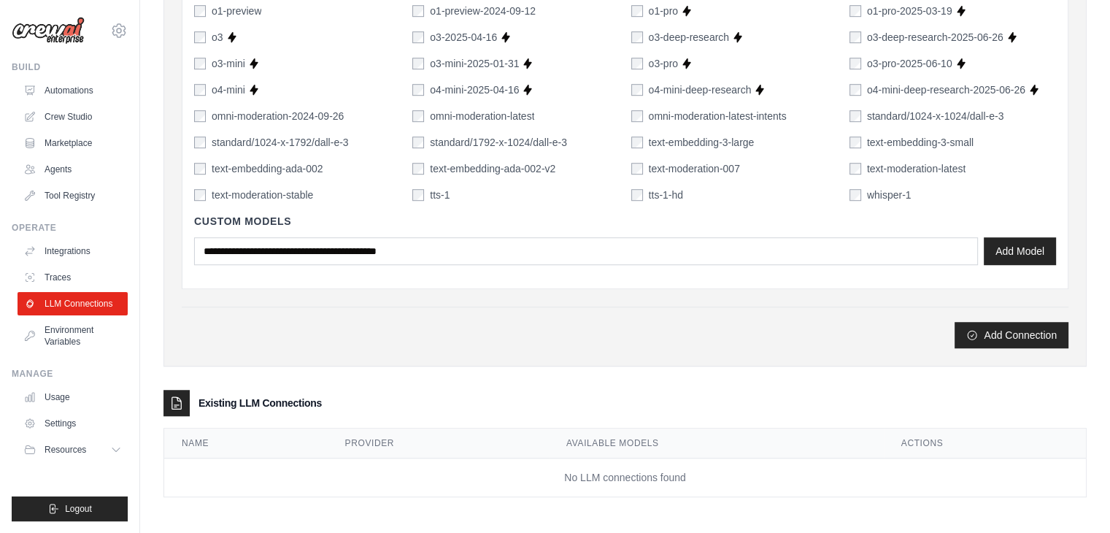
click at [1009, 269] on div "Custom Models Add Model" at bounding box center [625, 239] width 862 height 74
click at [1007, 252] on button "Add Model" at bounding box center [1020, 250] width 72 height 28
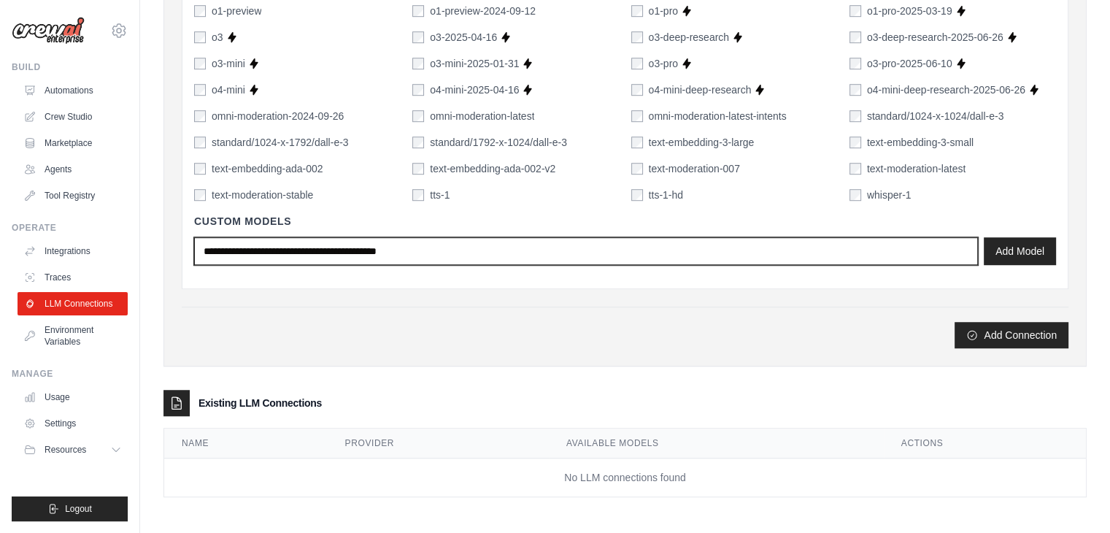
click at [552, 255] on input "text" at bounding box center [586, 251] width 784 height 28
type input "*"
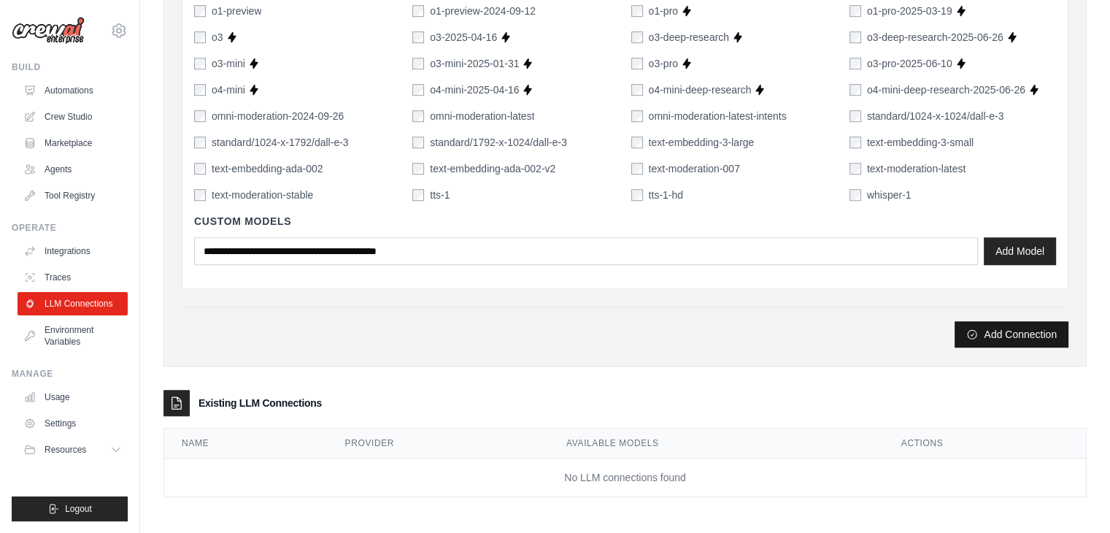
click at [1052, 340] on button "Add Connection" at bounding box center [1012, 334] width 114 height 26
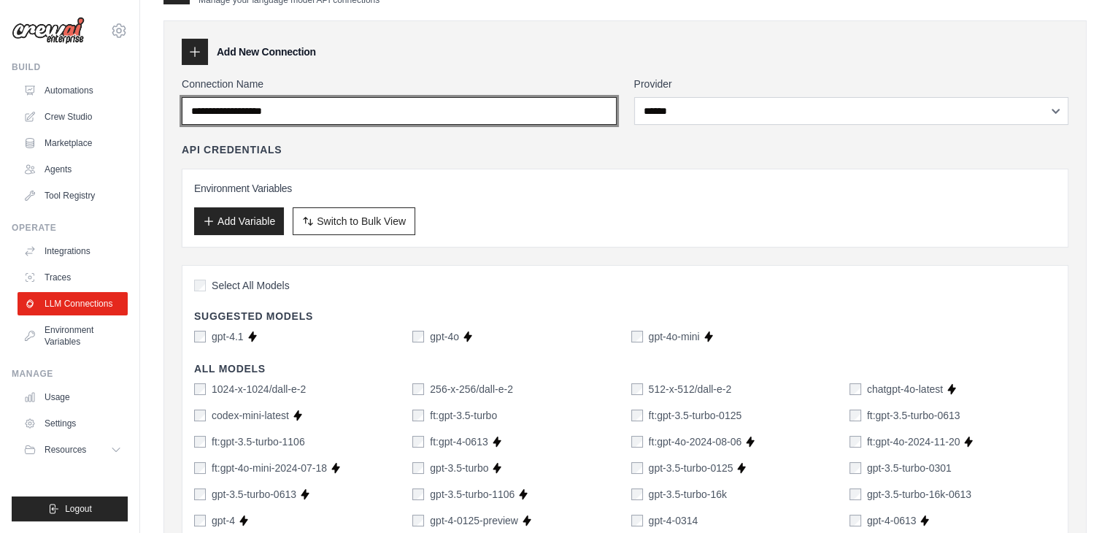
scroll to position [0, 0]
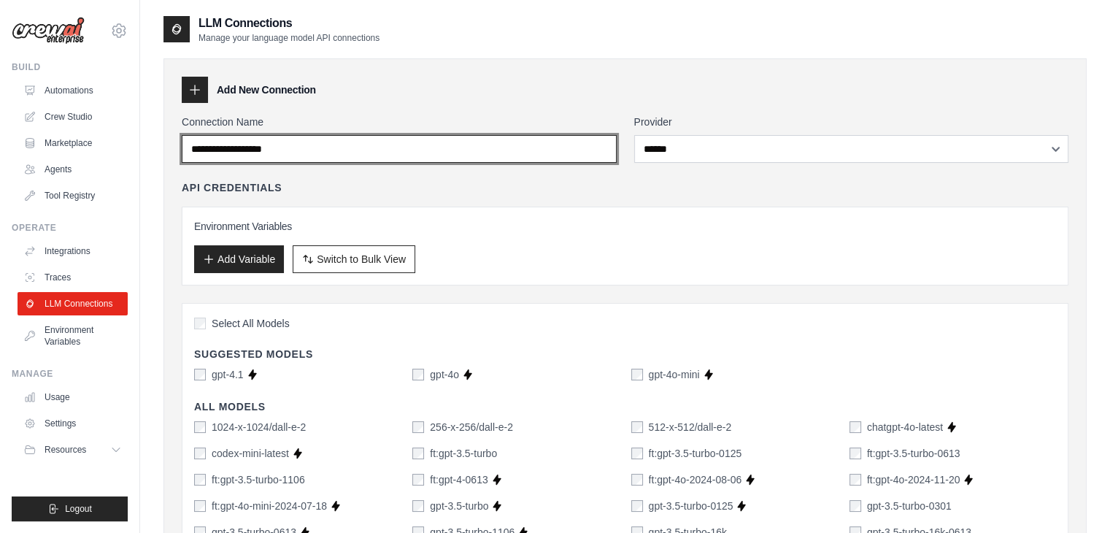
click at [517, 158] on input "Connection Name" at bounding box center [399, 149] width 435 height 28
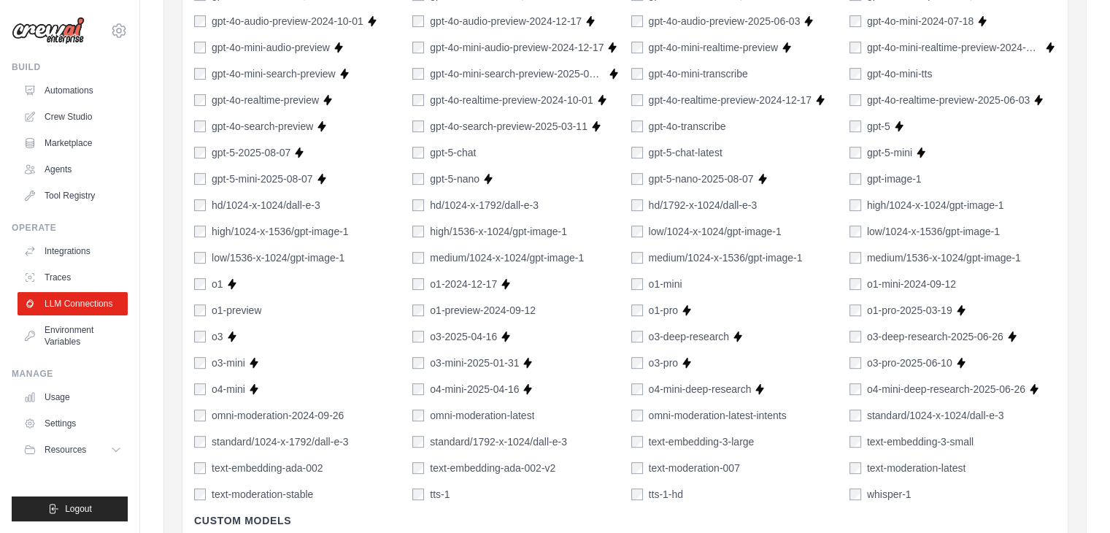
scroll to position [803, 0]
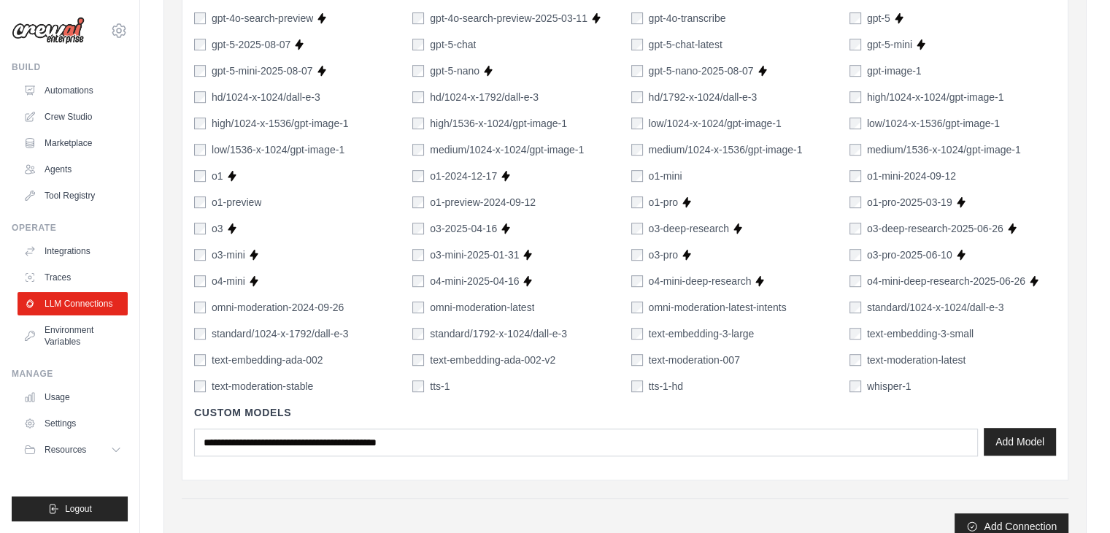
type input "**********"
click at [1009, 431] on button "Add Model" at bounding box center [1020, 442] width 72 height 28
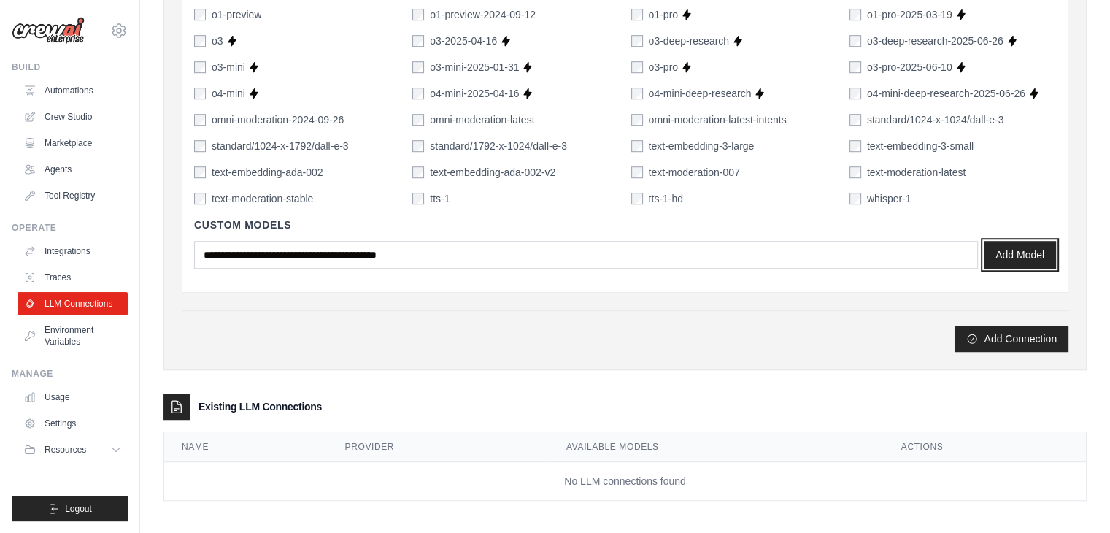
scroll to position [994, 0]
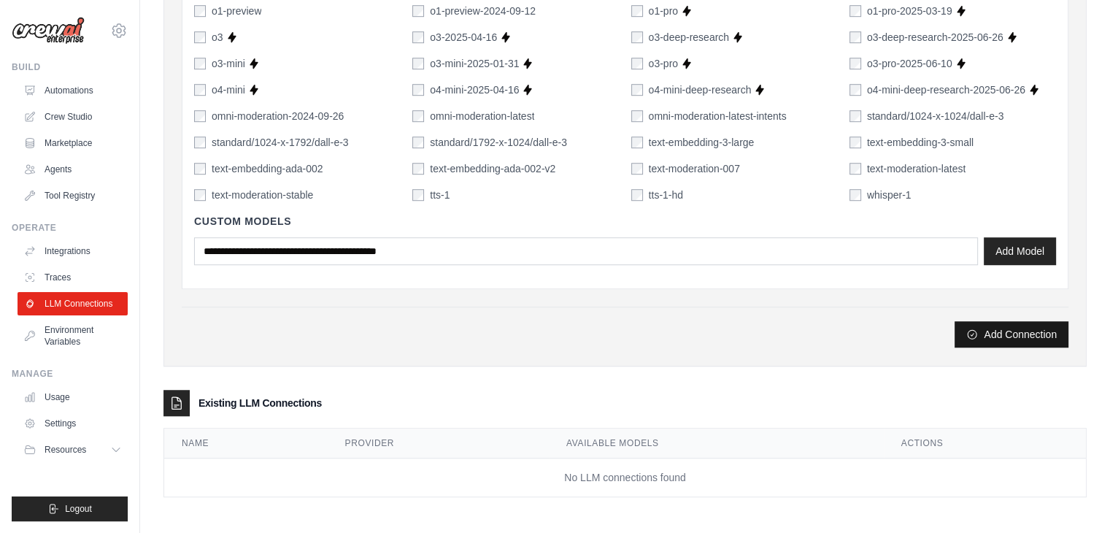
click at [986, 339] on button "Add Connection" at bounding box center [1012, 334] width 114 height 26
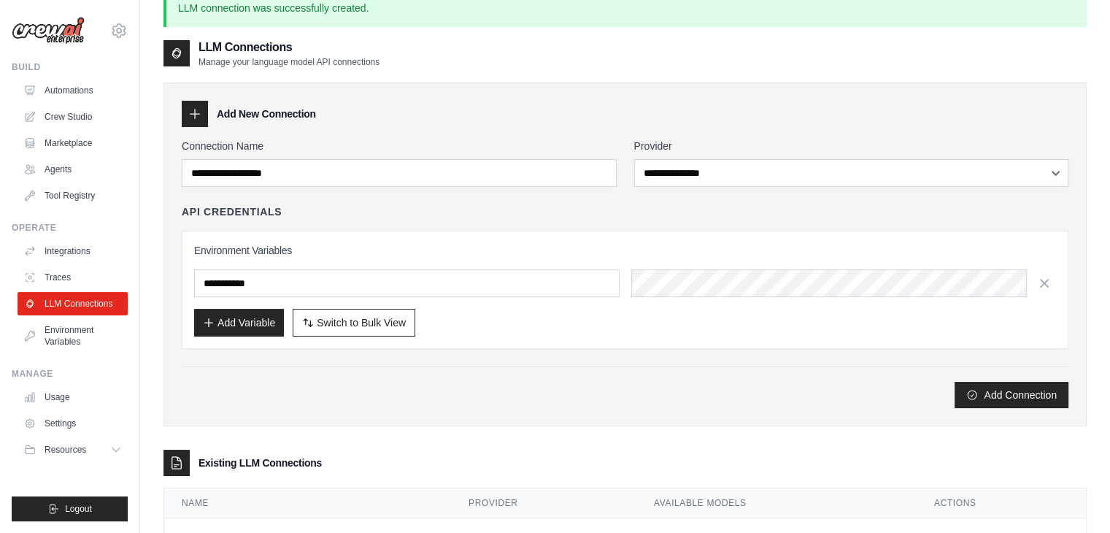
scroll to position [85, 0]
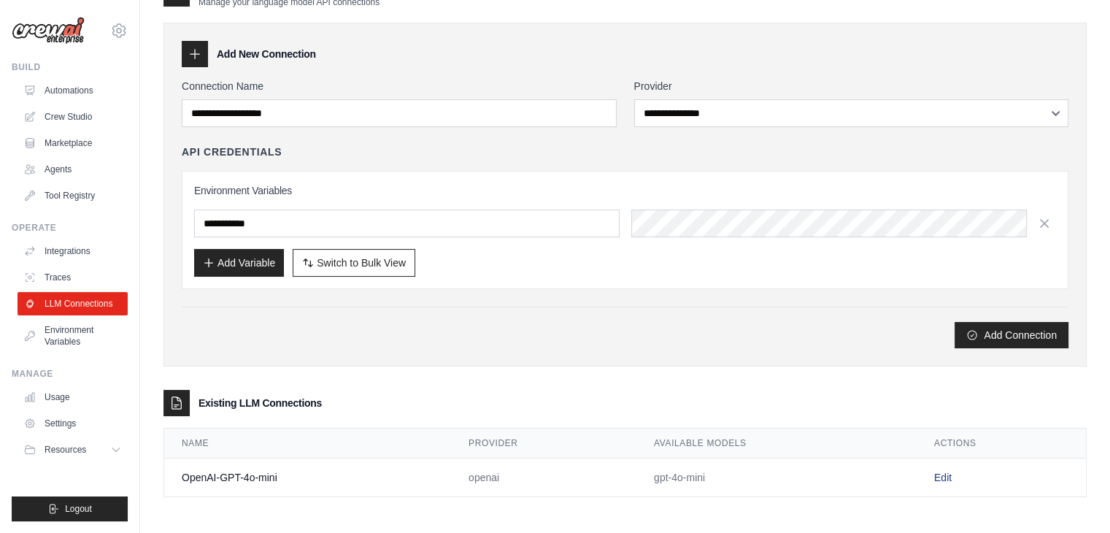
click at [949, 471] on link "Edit" at bounding box center [943, 477] width 18 height 12
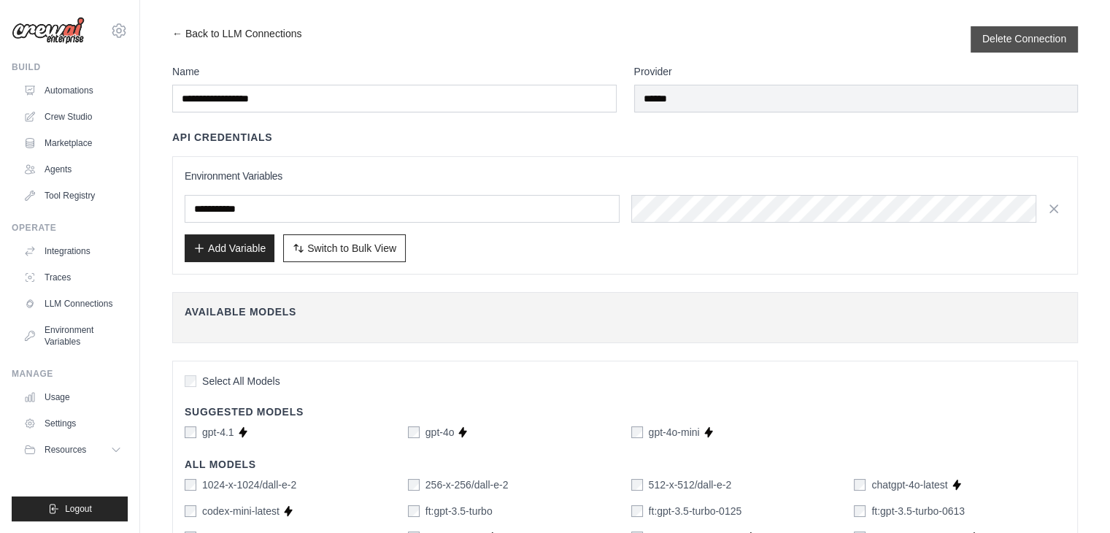
click at [1021, 46] on form "Delete Connection" at bounding box center [1024, 39] width 84 height 15
click at [1022, 40] on button "Delete Connection" at bounding box center [1024, 38] width 84 height 15
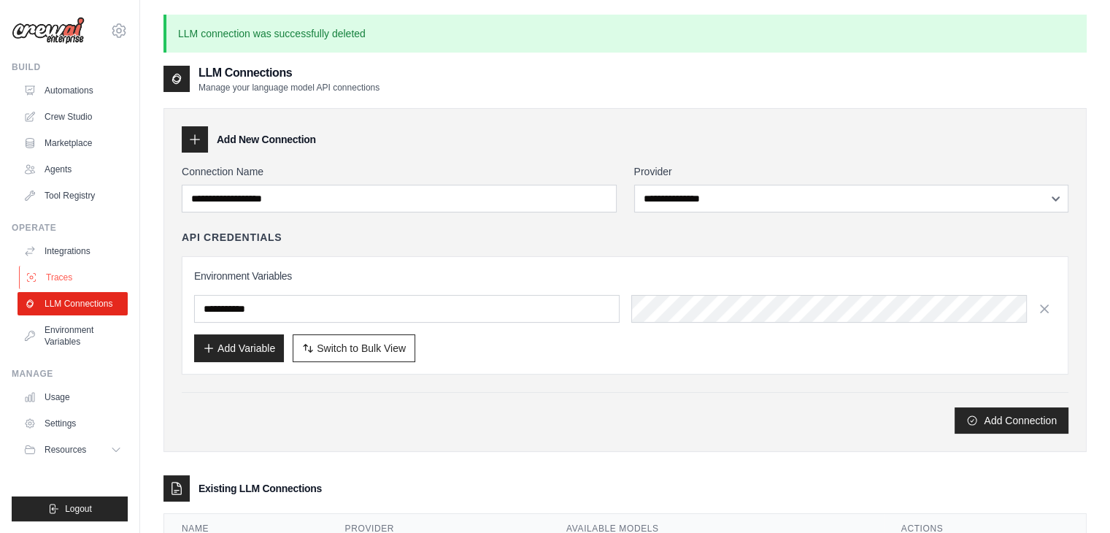
click at [106, 277] on link "Traces" at bounding box center [74, 277] width 110 height 23
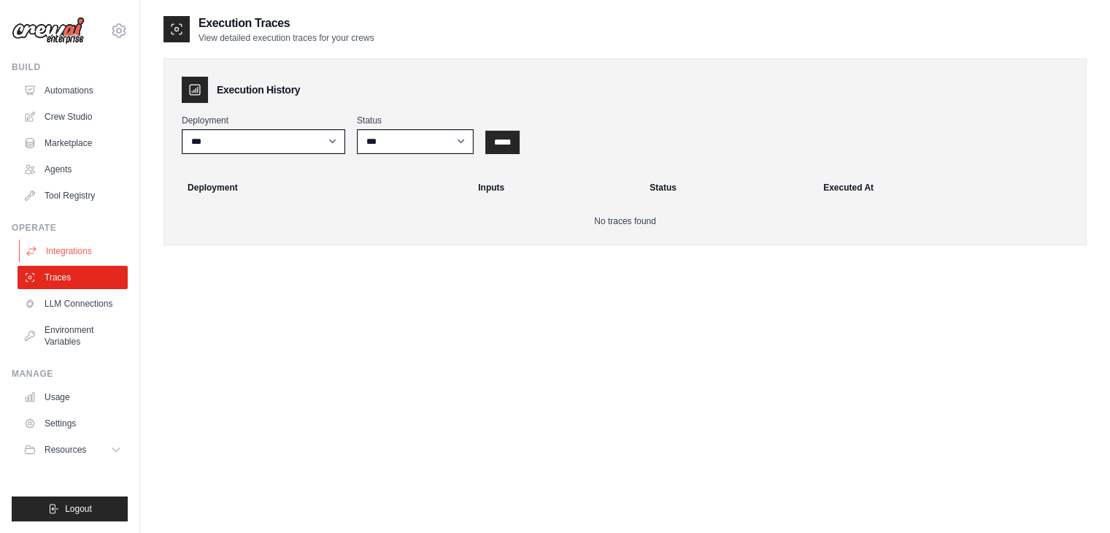
click at [99, 257] on link "Integrations" at bounding box center [74, 250] width 110 height 23
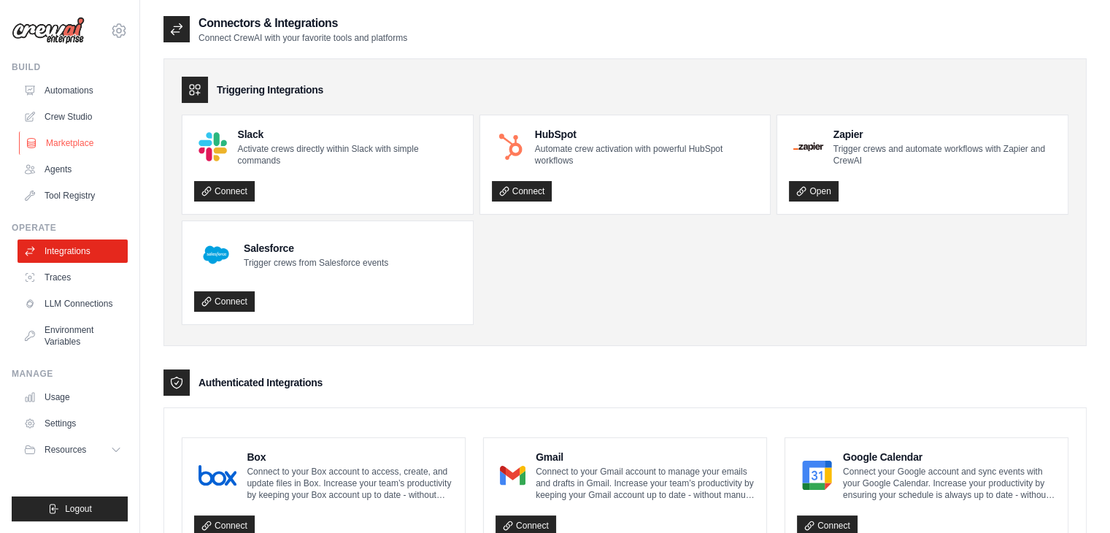
click at [79, 147] on link "Marketplace" at bounding box center [74, 142] width 110 height 23
